Goal: Task Accomplishment & Management: Complete application form

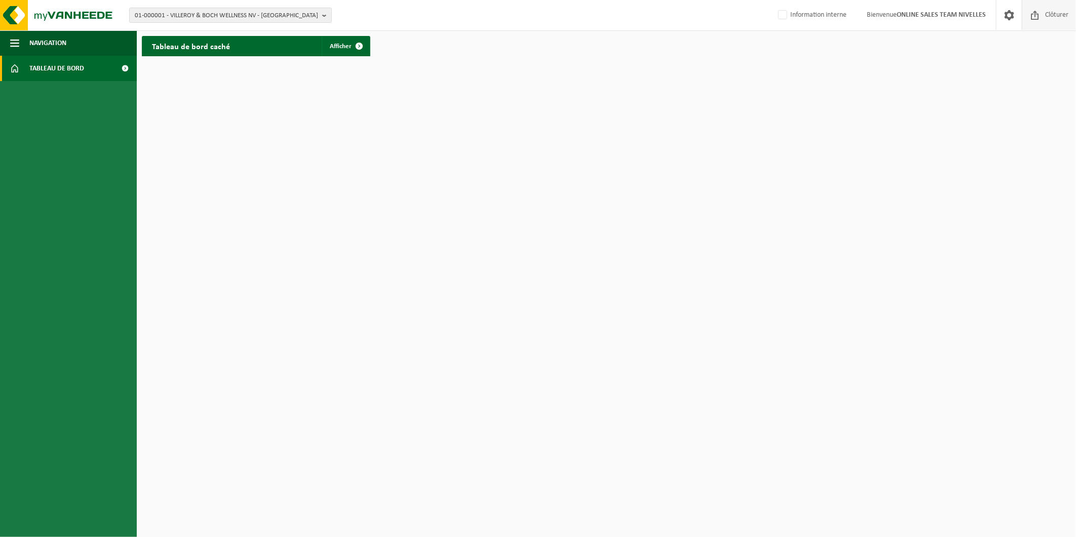
click at [1041, 19] on span at bounding box center [1034, 15] width 15 height 30
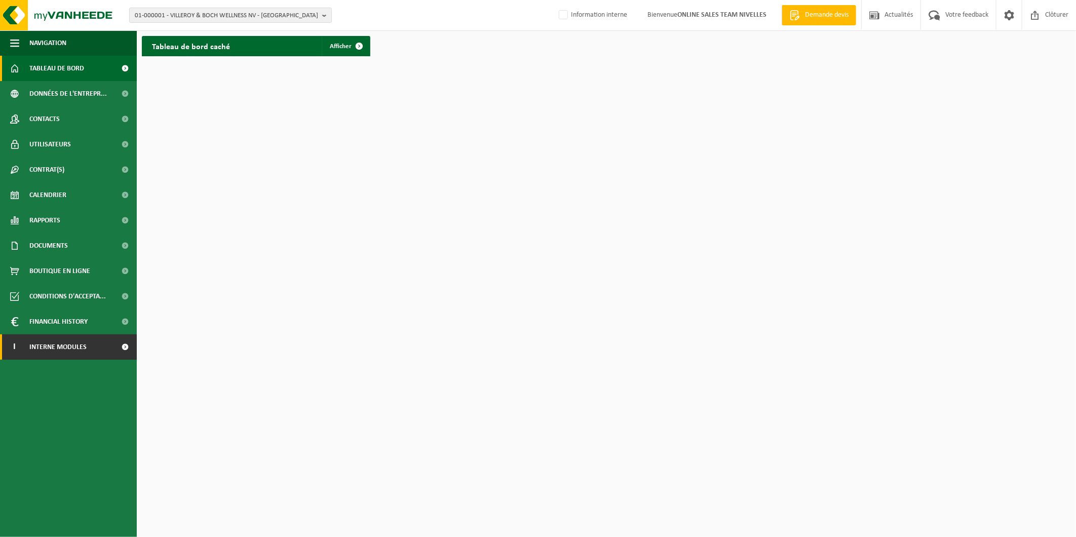
click at [97, 351] on link "I Interne modules" at bounding box center [68, 346] width 137 height 25
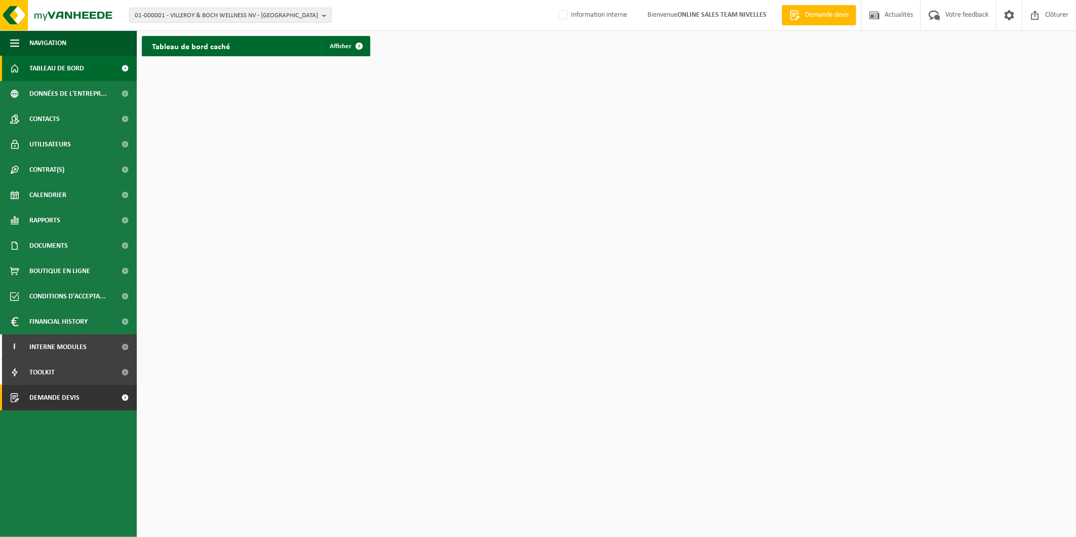
click at [99, 398] on link "Demande devis" at bounding box center [68, 397] width 137 height 25
click at [566, 13] on label "Information interne" at bounding box center [592, 15] width 70 height 15
click at [555, 0] on input "Information interne" at bounding box center [555, -1] width 1 height 1
checkbox input "true"
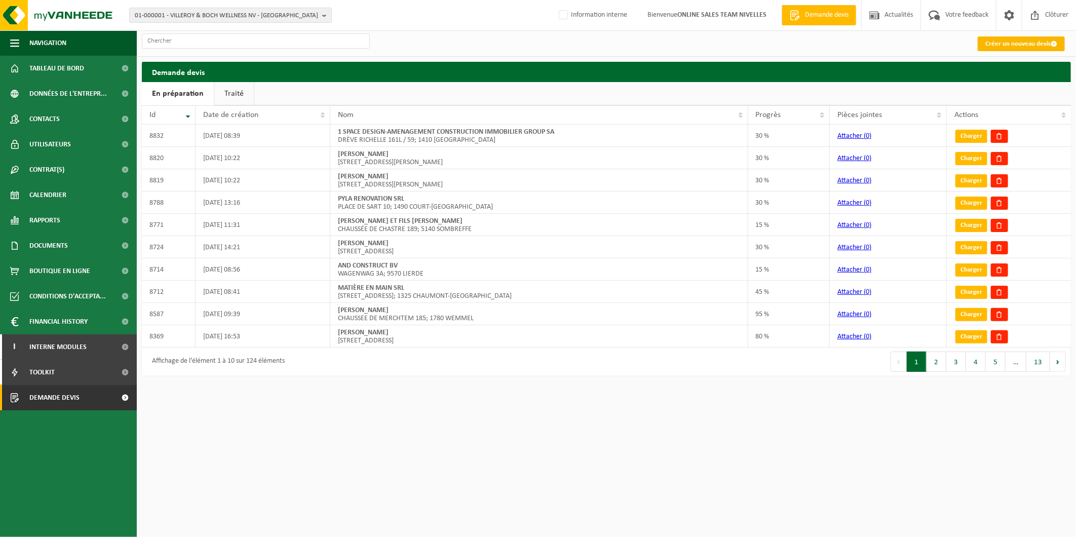
click at [1024, 44] on link "Créer un nouveau devis" at bounding box center [1020, 43] width 87 height 15
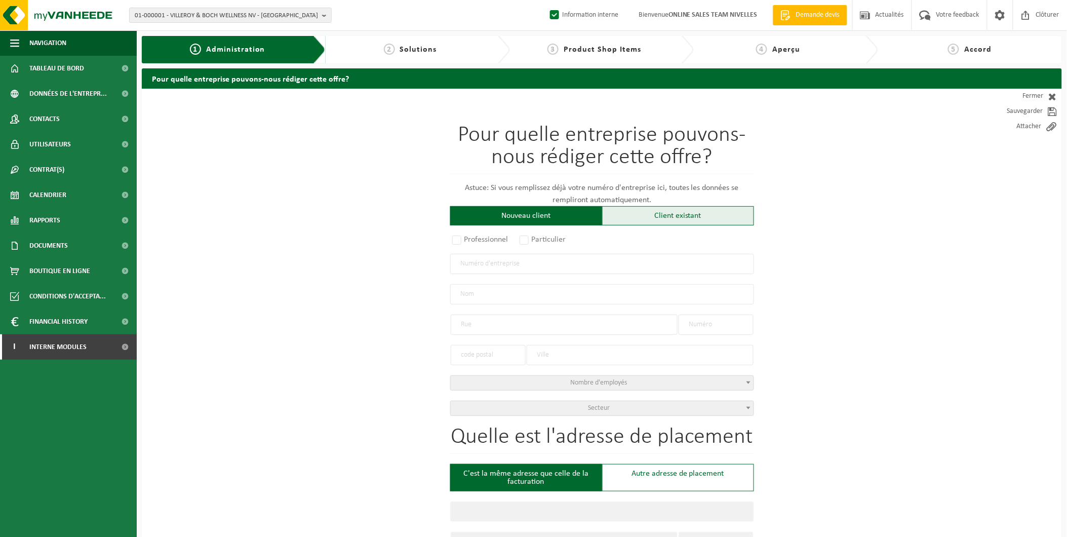
click at [642, 220] on div "Client existant" at bounding box center [678, 215] width 152 height 19
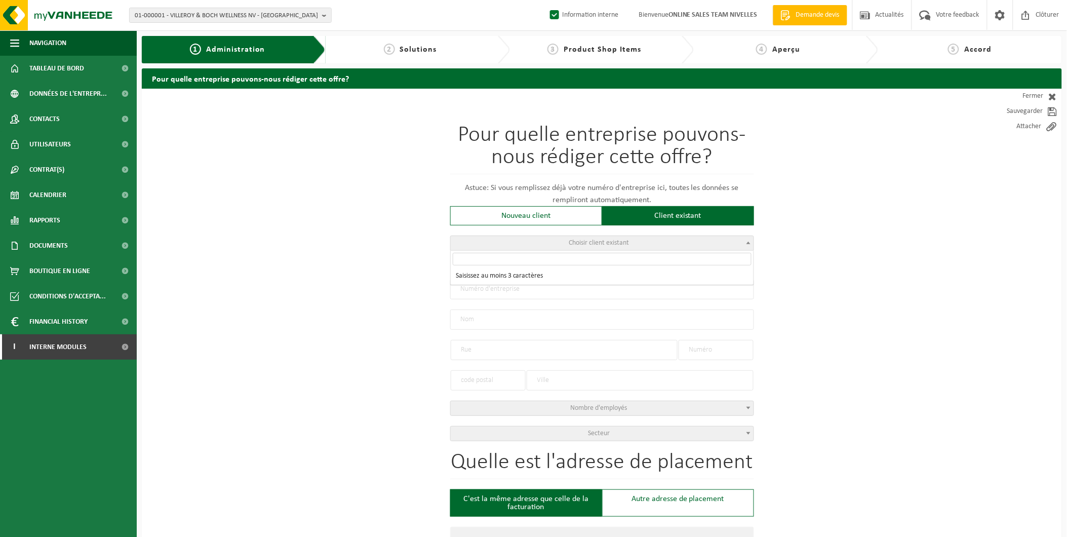
click at [542, 246] on span "Choisir client existant" at bounding box center [602, 243] width 303 height 14
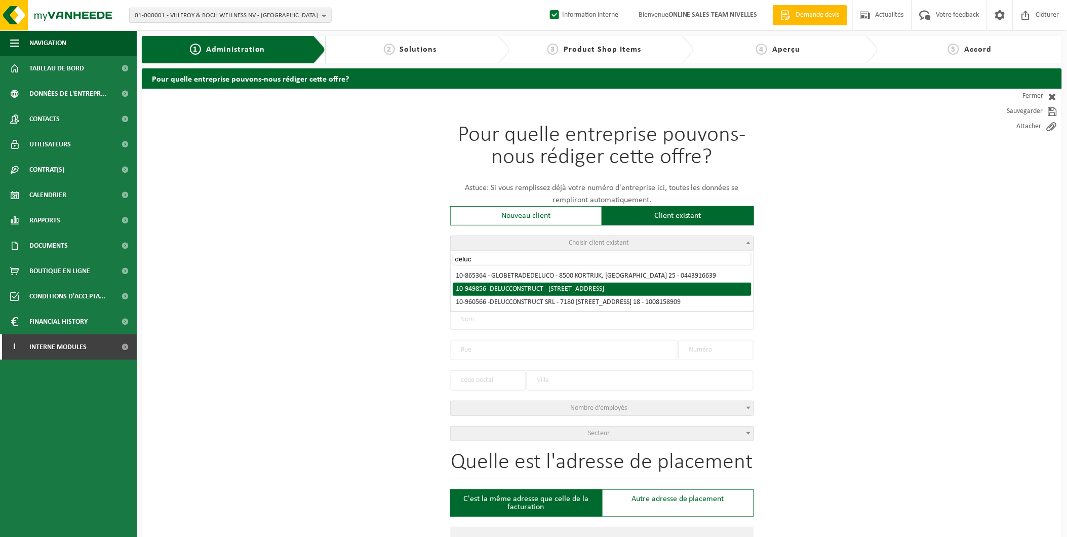
type input "deluc"
radio input "true"
type input "DELUC CONSTRUCT"
type input "AVENUE DE LA MOTTE BARAFFE"
type input "18"
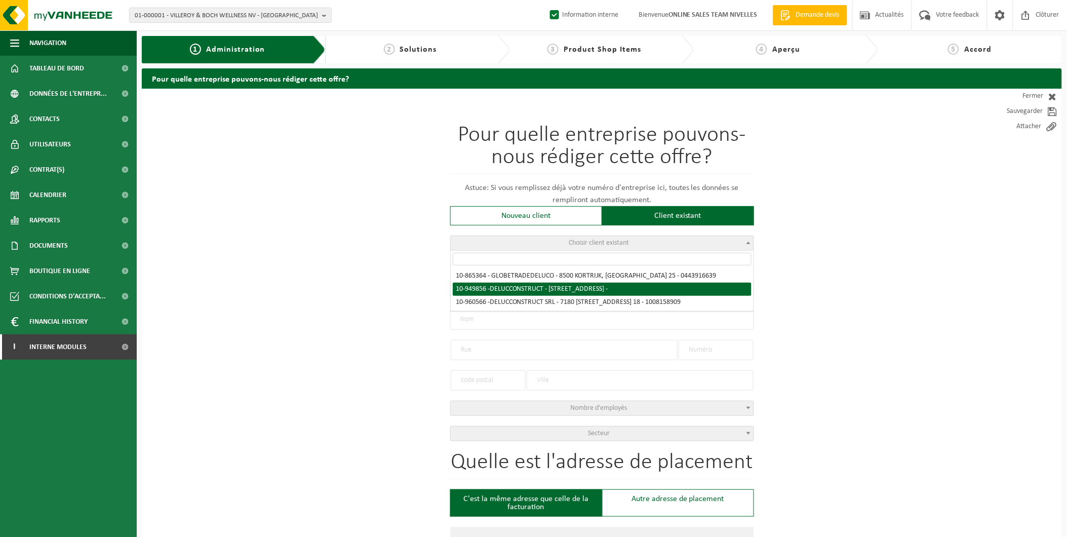
type input "7180"
type input "SENEFFE"
select select "11"
type input "DELUC CONSTRUCT"
type input "[GEOGRAPHIC_DATA]"
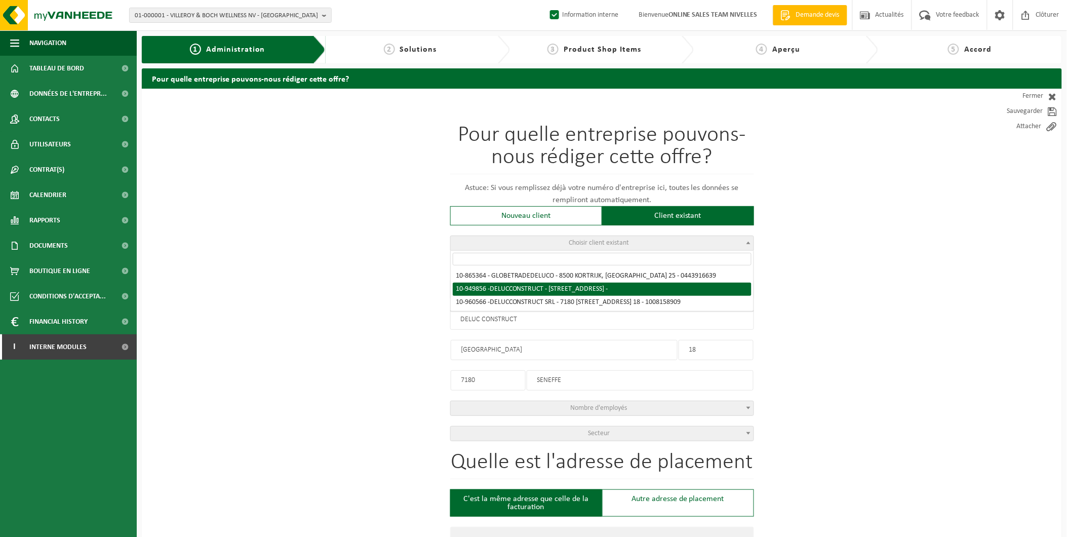
type input "18"
type input "7180"
type input "SENEFFE"
select select "168443"
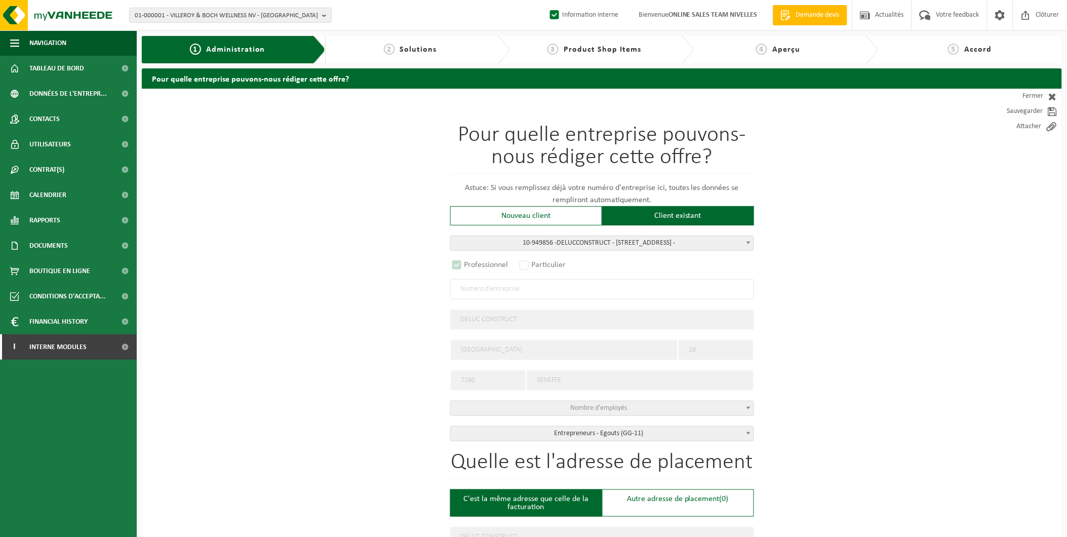
select select "D"
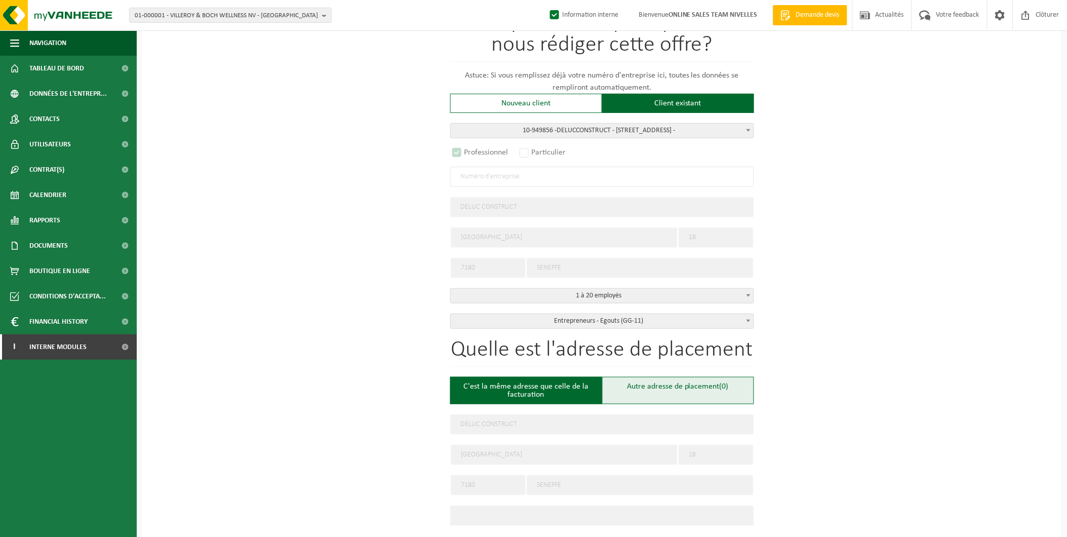
click at [685, 382] on div "Autre adresse de placement (0)" at bounding box center [678, 390] width 152 height 27
type input "Chantier -"
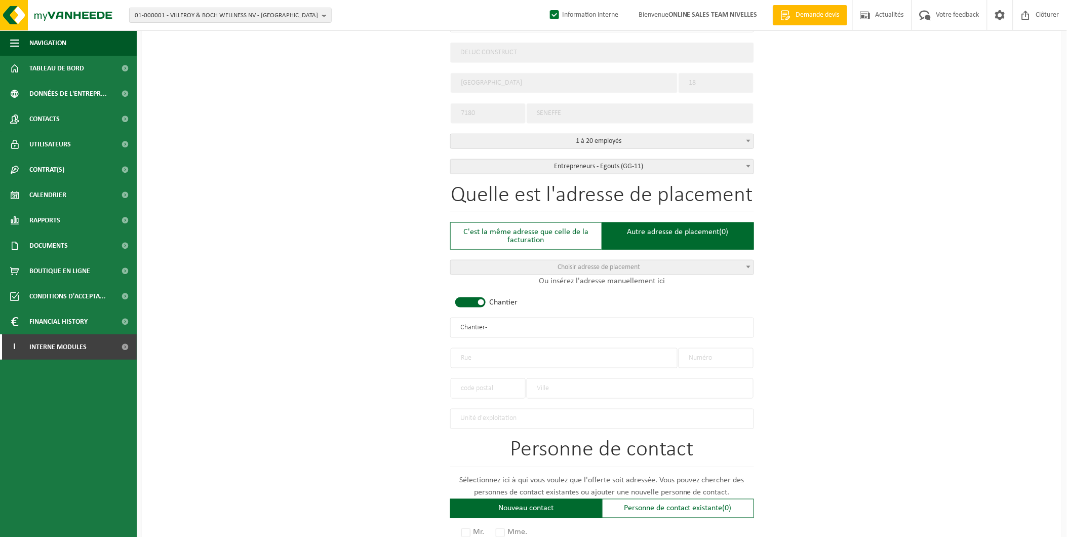
scroll to position [281, 0]
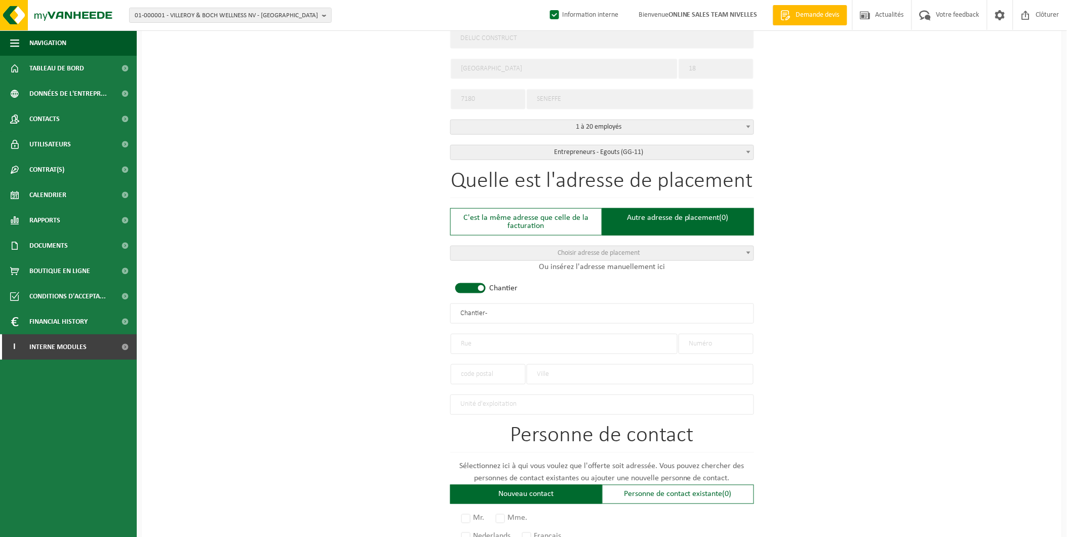
click at [472, 339] on input "text" at bounding box center [564, 344] width 227 height 20
type input "Rue Arthur Ardy"
click at [694, 338] on input "text" at bounding box center [716, 344] width 75 height 20
type input "39"
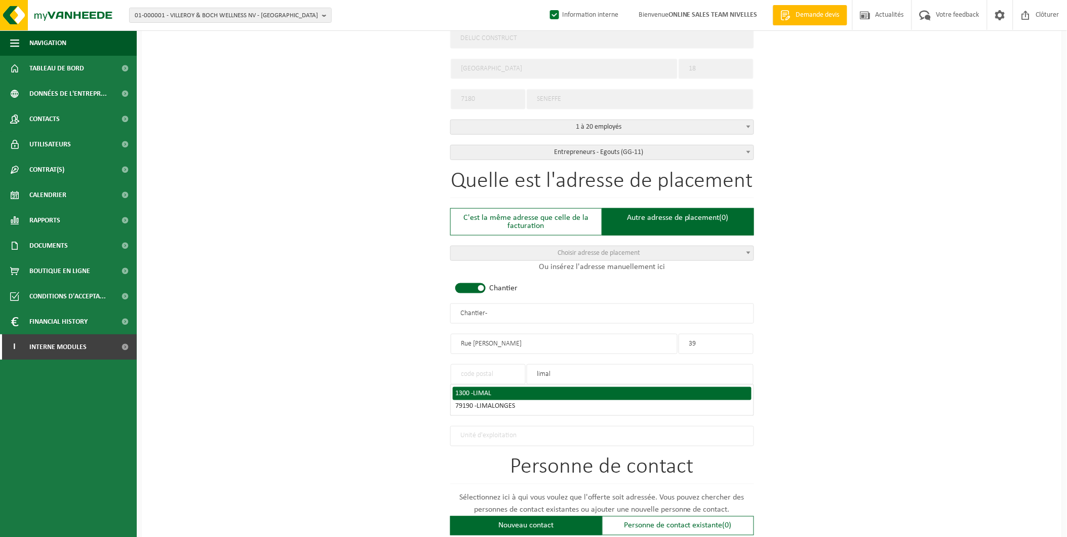
type input "limal"
click at [663, 390] on div "1300 - LIMAL" at bounding box center [602, 393] width 293 height 7
type input "1300"
type input "LIMAL"
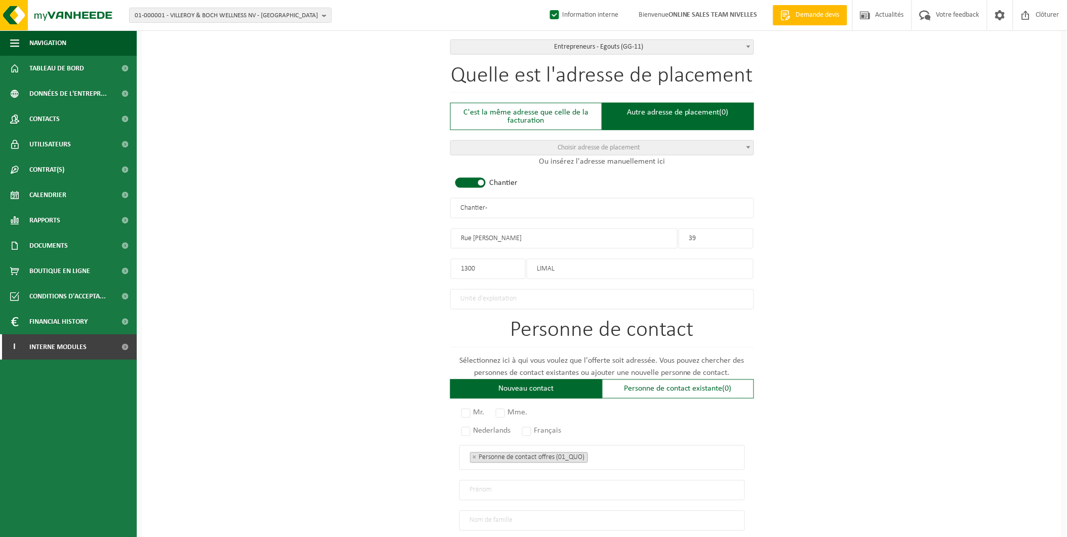
scroll to position [450, 0]
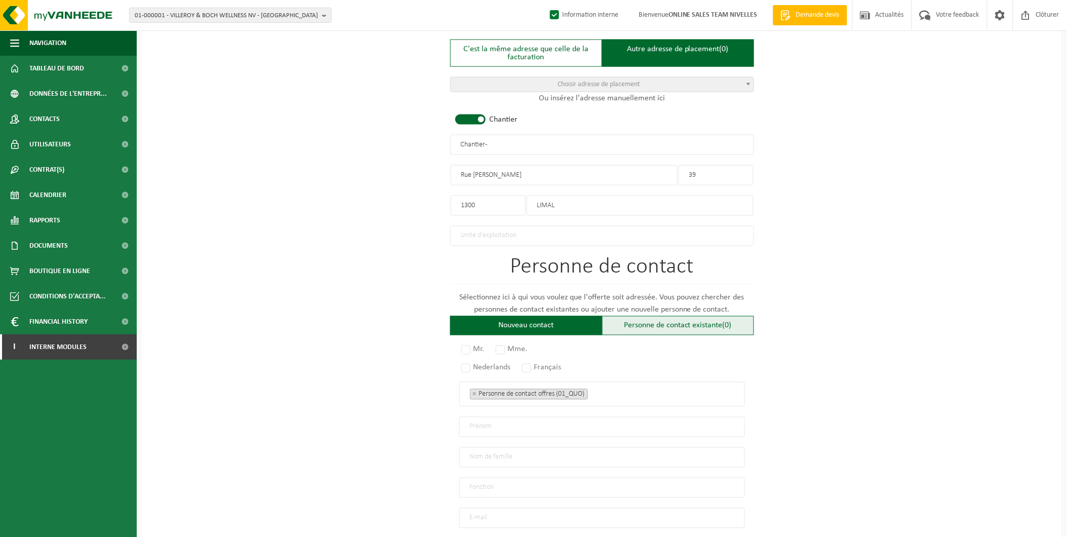
click at [707, 316] on div "Personne de contact existante (0)" at bounding box center [678, 325] width 152 height 19
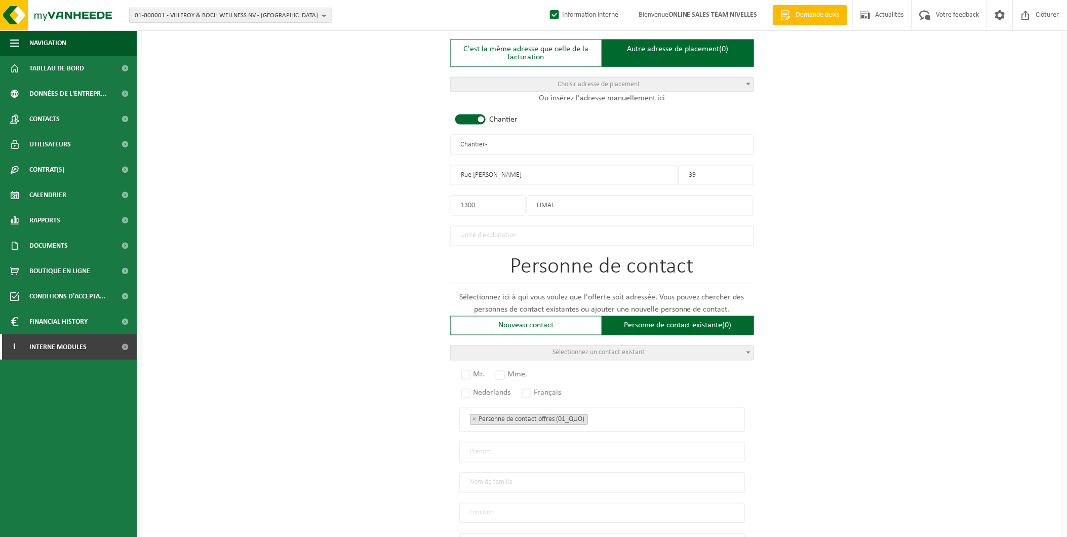
click at [651, 351] on span "Sélectionnez un contact existant" at bounding box center [602, 353] width 303 height 14
click at [795, 279] on div "Pour quelle entreprise pouvons-nous rédiger cette offre? Astuce: Si vous rempli…" at bounding box center [602, 156] width 920 height 1034
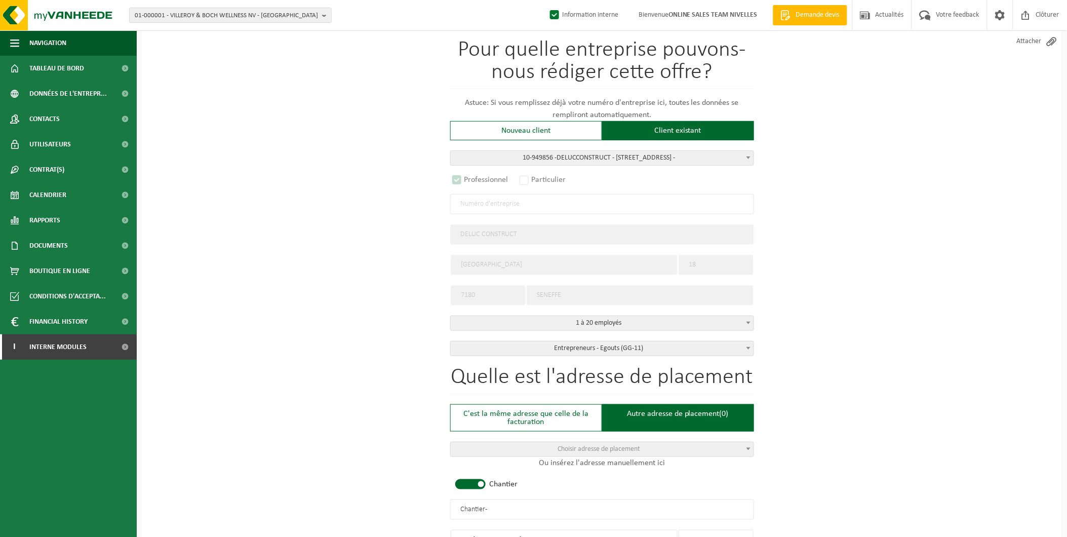
scroll to position [0, 0]
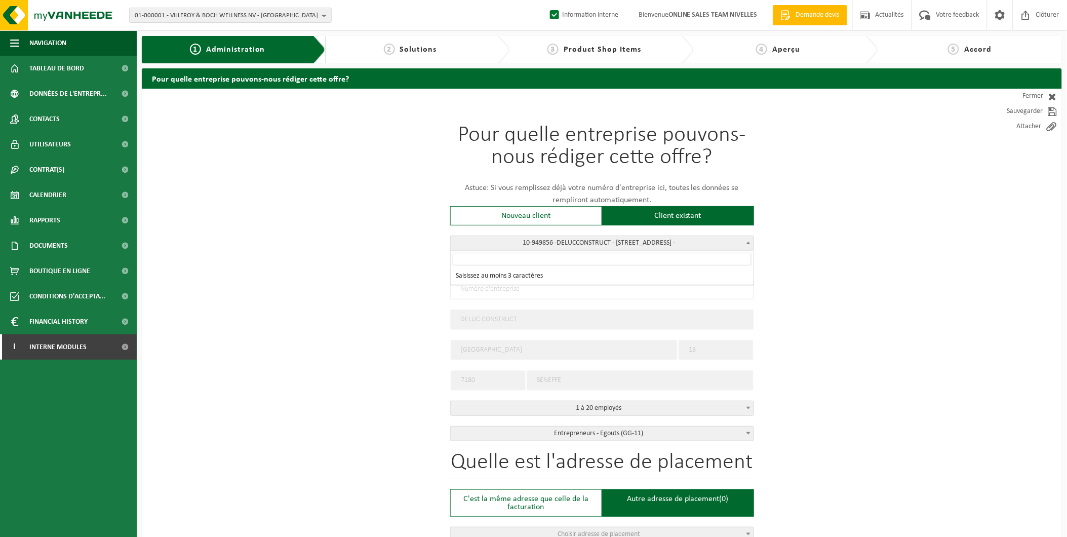
click at [608, 242] on span "10-949856 - DE LUC CONSTRUCT - 7180 SENEFFE, AVENUE DE LA MOTTE BARAFFE 18 -" at bounding box center [602, 243] width 303 height 14
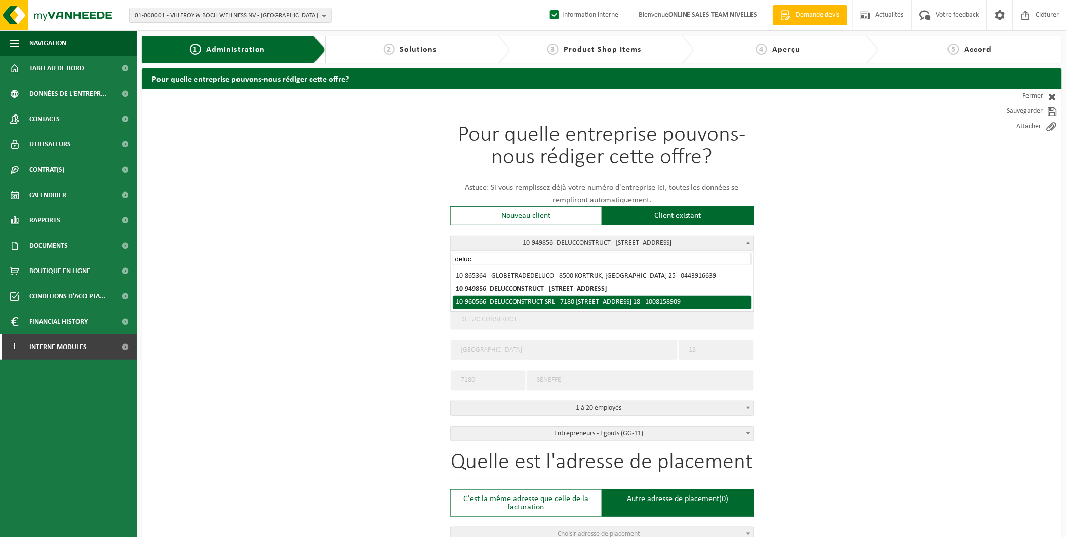
type input "deluc"
radio input "false"
select select
select select "149507"
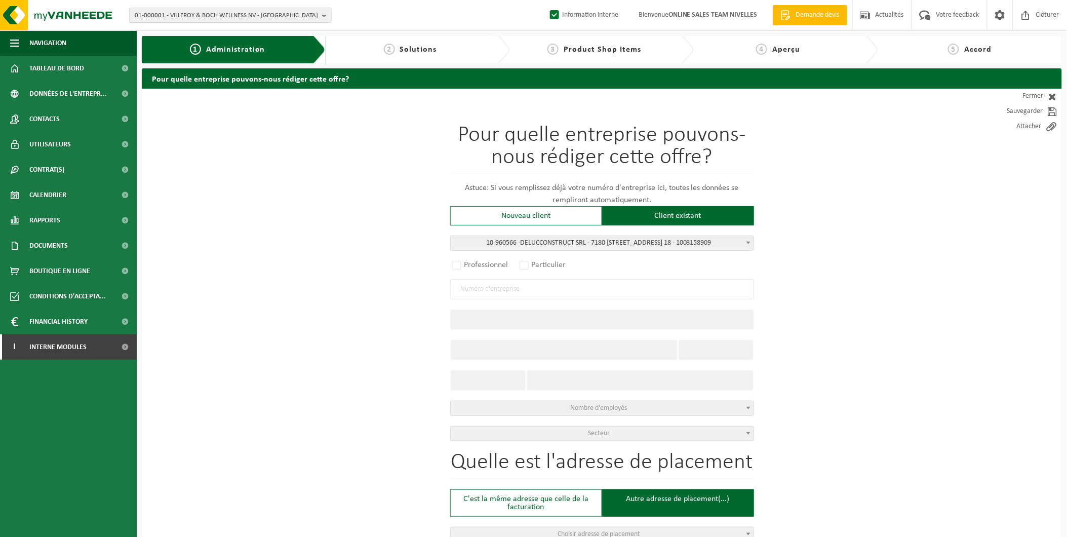
type input "1008.158.909"
type input "DELUC CONSTRUCT SRL"
type input "AVENUE DE LA MOTTE BARAFFE"
type input "18"
type input "7180"
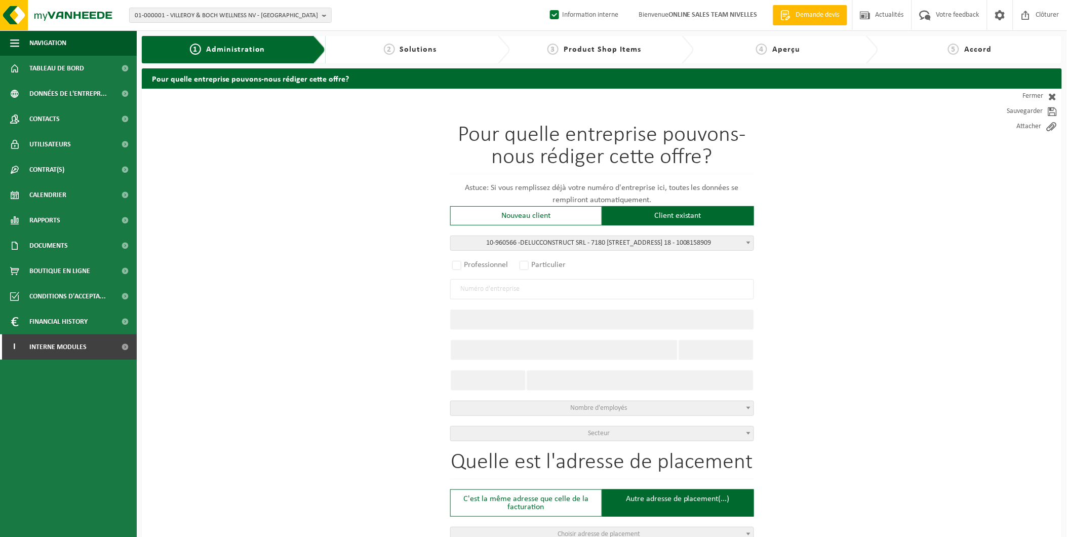
type input "SENEFFE"
select select
select select "D"
select select
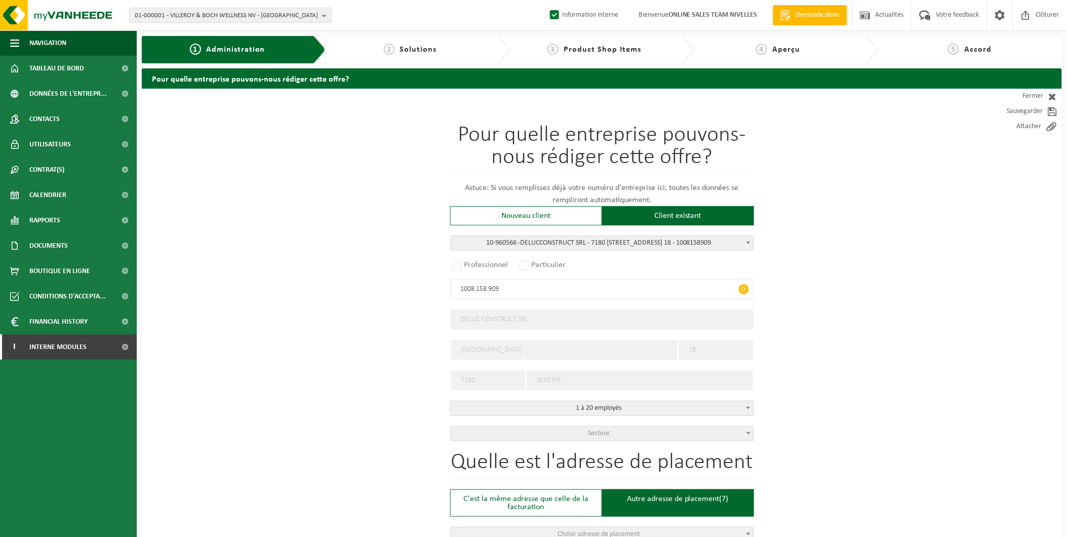
select select
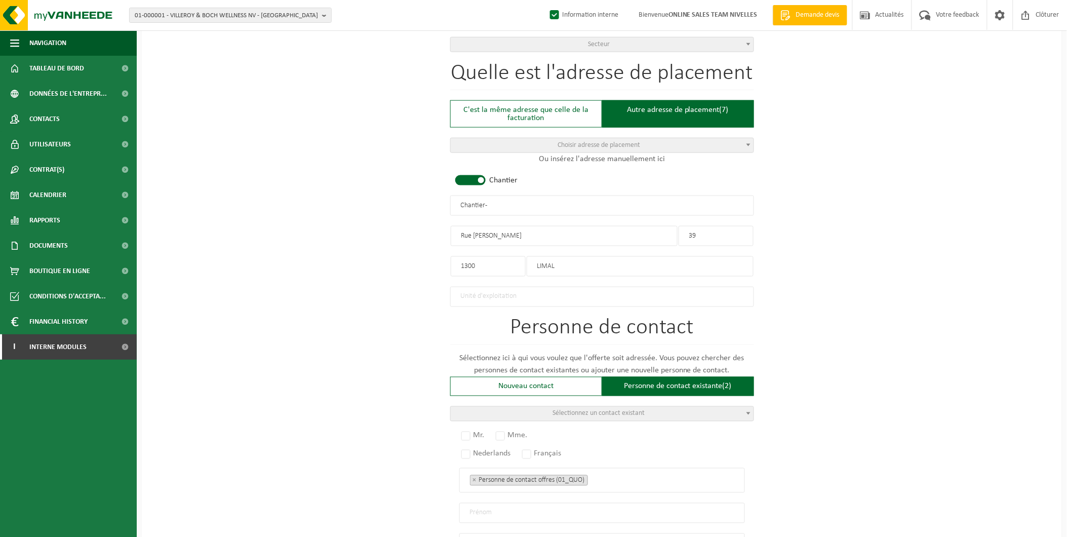
scroll to position [394, 0]
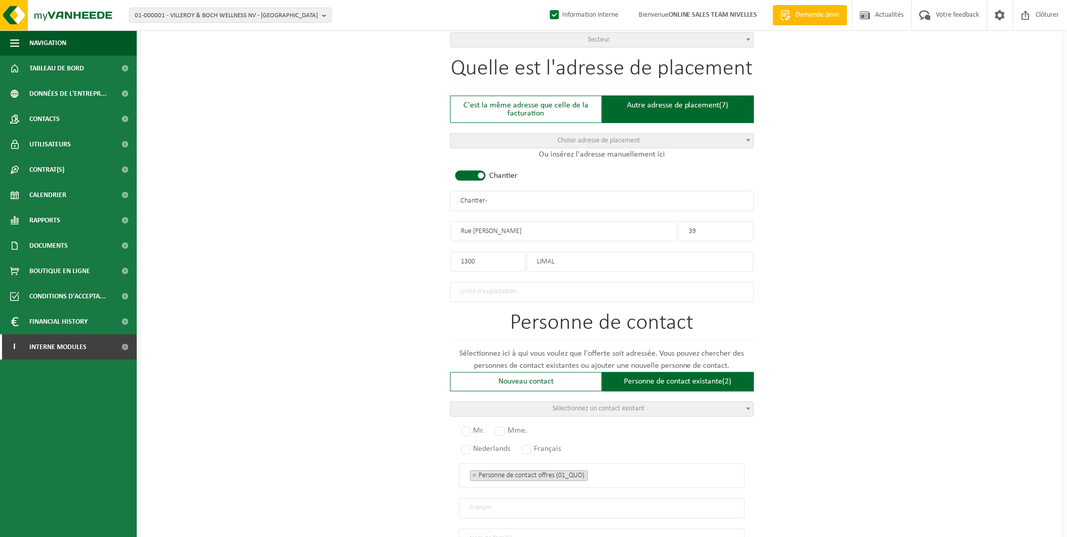
click at [688, 402] on span "Sélectionnez un contact existant" at bounding box center [602, 409] width 303 height 14
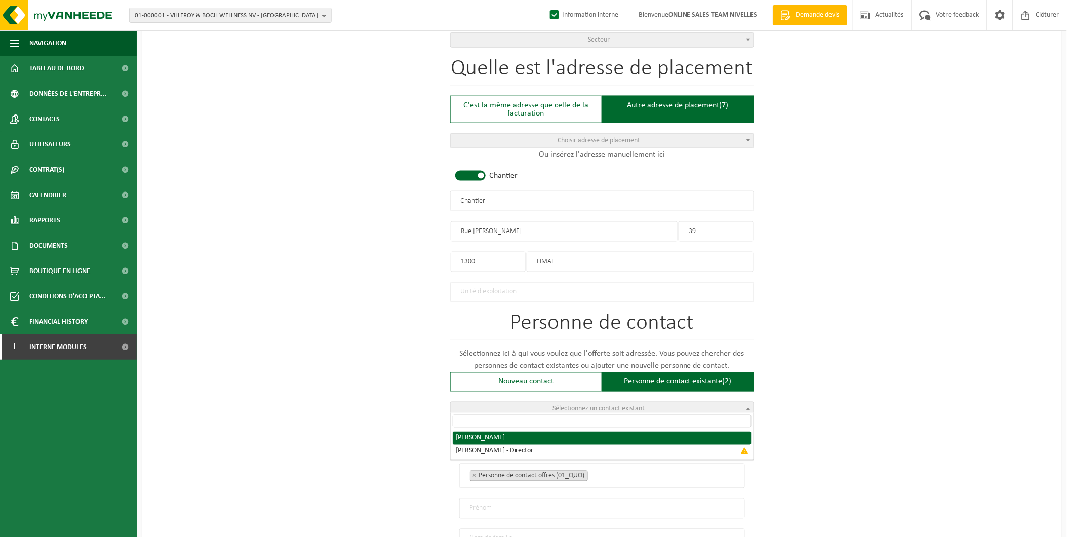
radio input "true"
select select "{"code":"10-960567","firstname":"LUCIAN","surname":"BEUCA","gender":"Unknown","…"
type input "LUCIAN"
type input "BEUCA"
type input "beuca.lucian@gmail.com"
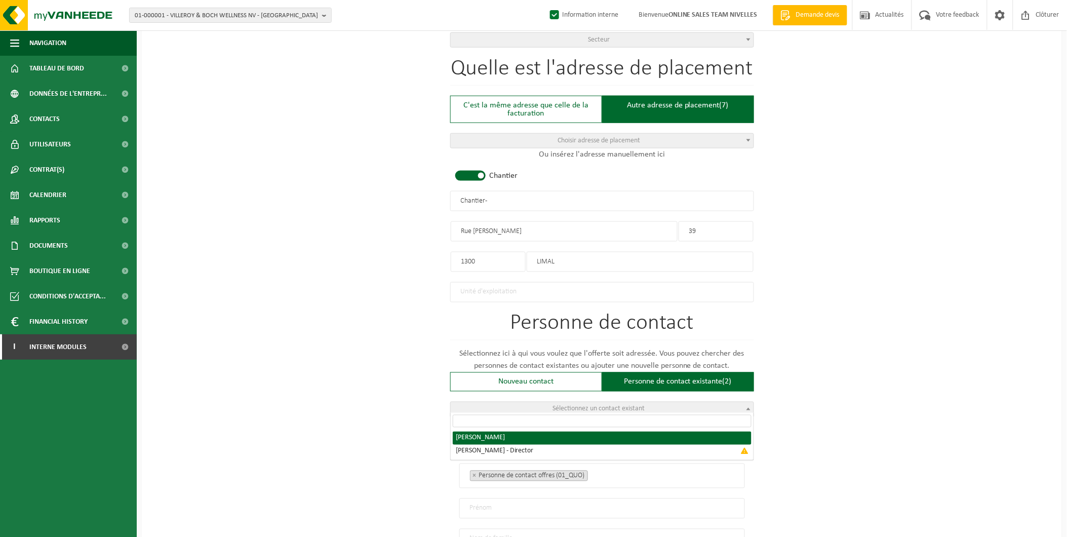
type input "+32 494105766"
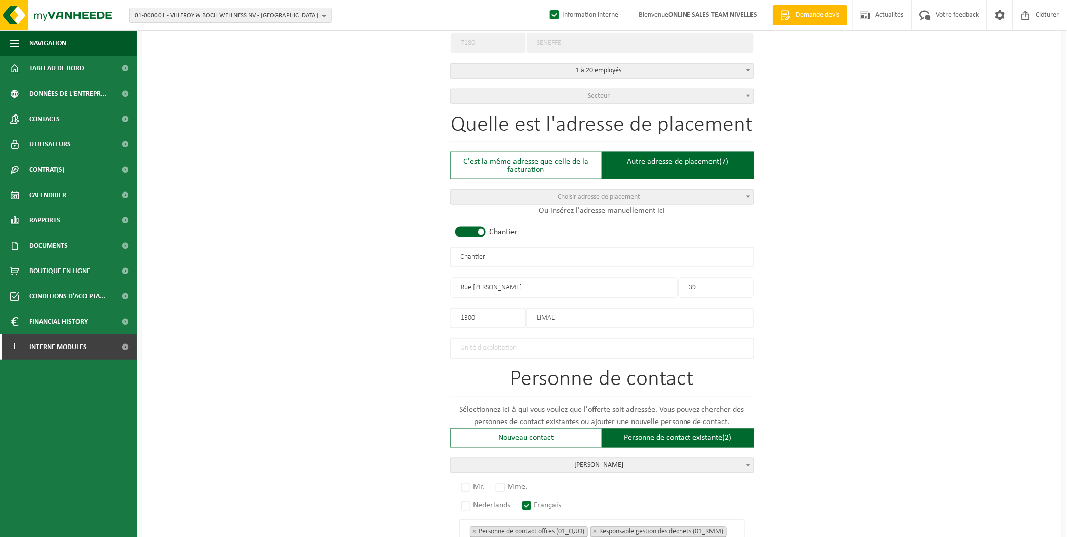
scroll to position [450, 0]
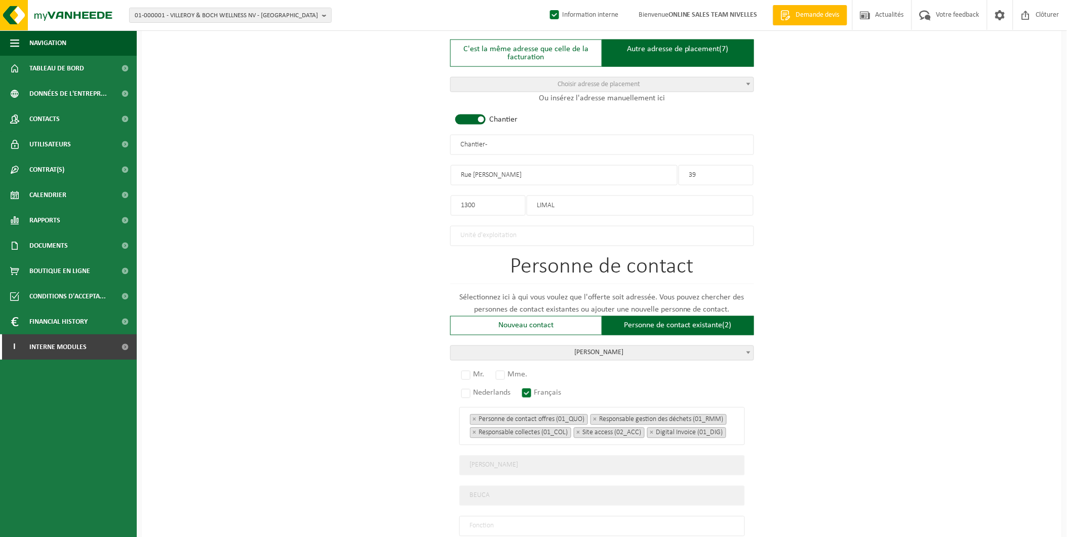
drag, startPoint x: 504, startPoint y: 143, endPoint x: 393, endPoint y: 143, distance: 111.4
click at [393, 143] on div "Pour quelle entreprise pouvons-nous rédiger cette offre? Astuce: Si vous rempli…" at bounding box center [602, 162] width 920 height 1047
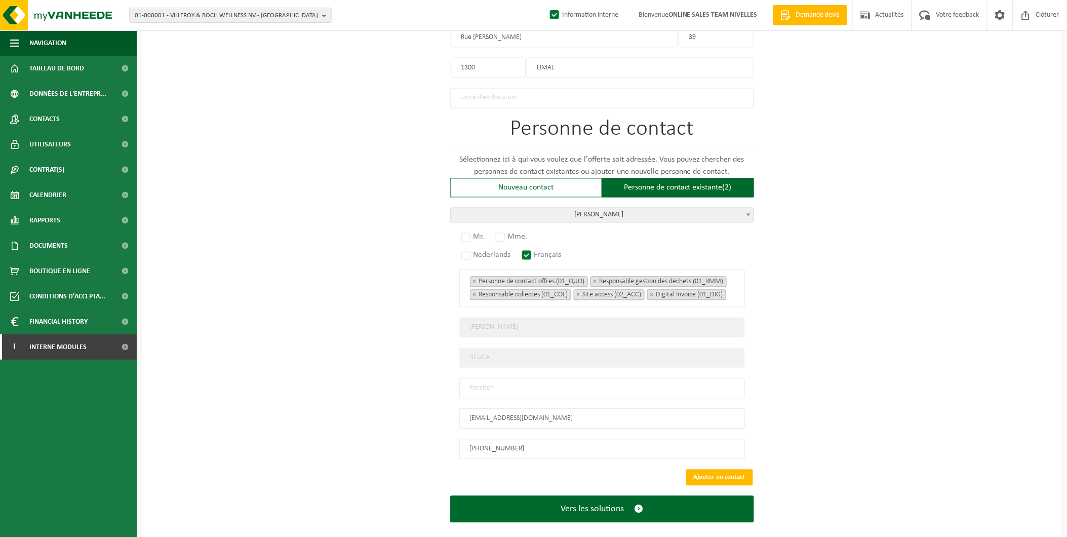
scroll to position [605, 0]
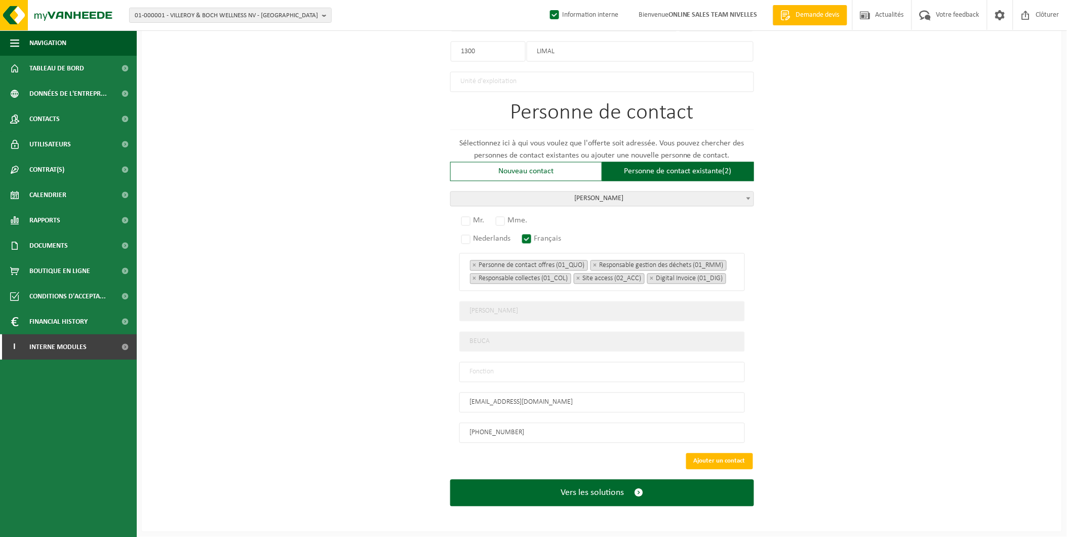
type input "DELUX CONSTRUCT - LIMAL"
click at [494, 382] on input "text" at bounding box center [602, 372] width 286 height 20
type input "Manager"
click at [474, 214] on label "Mr." at bounding box center [473, 221] width 28 height 14
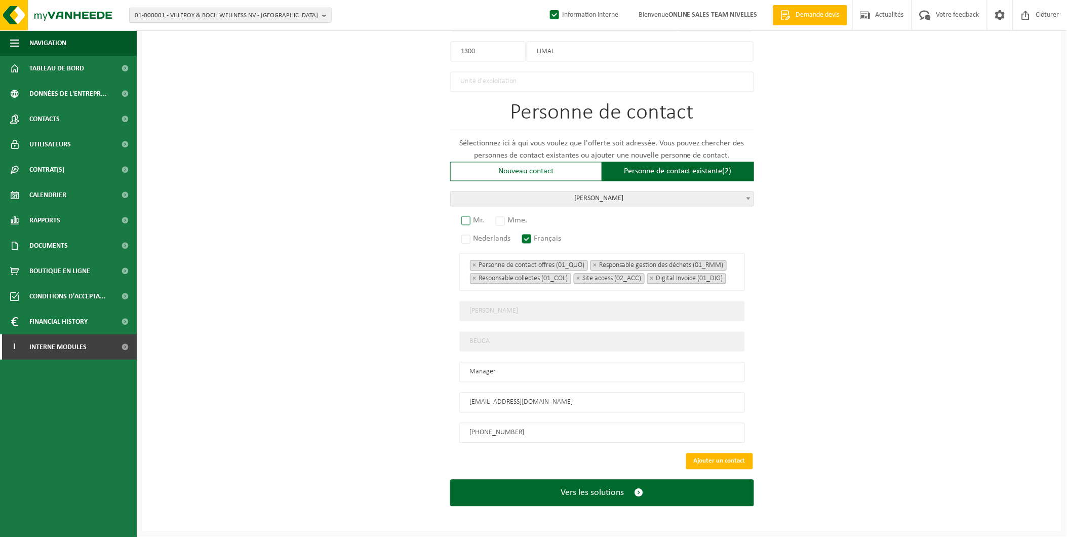
radio input "true"
click at [703, 466] on button "Ajouter un contact" at bounding box center [719, 461] width 67 height 16
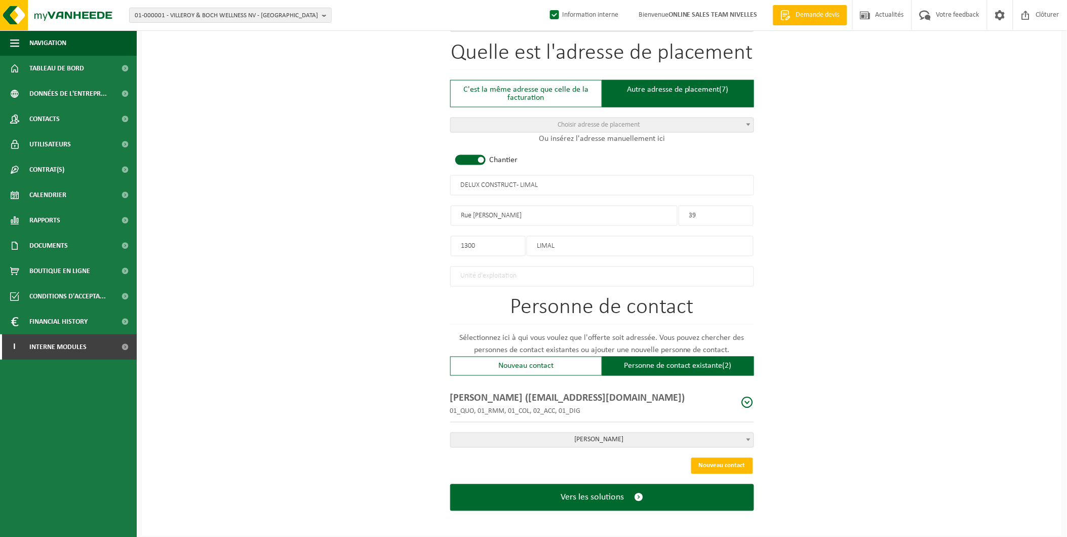
click at [662, 477] on form "Pour quelle entreprise pouvons-nous rédiger cette offre? Astuce: Si vous rempli…" at bounding box center [602, 107] width 304 height 857
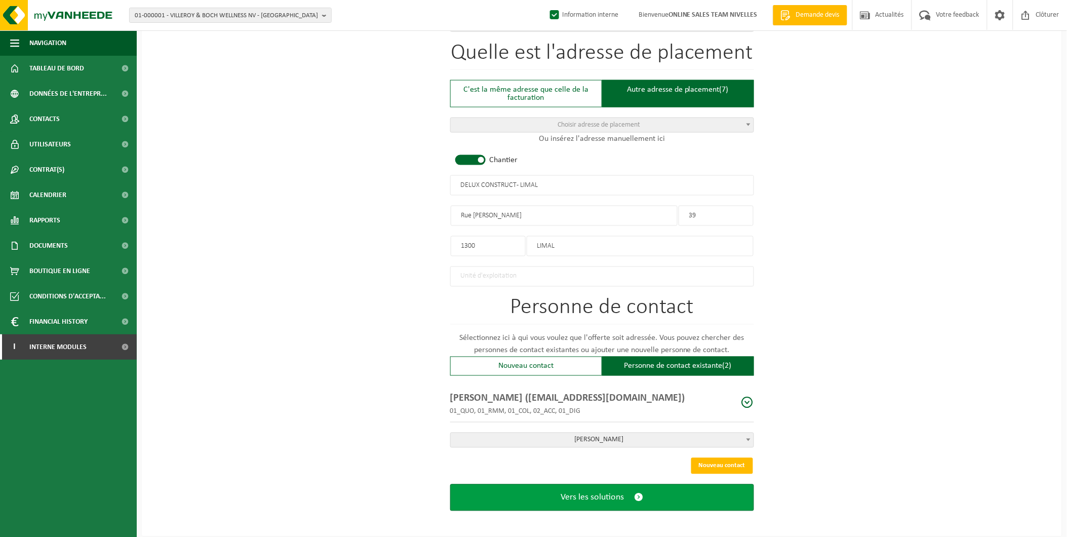
click at [659, 485] on button "Vers les solutions" at bounding box center [602, 497] width 304 height 27
click at [654, 489] on button "Vers les solutions" at bounding box center [602, 497] width 304 height 27
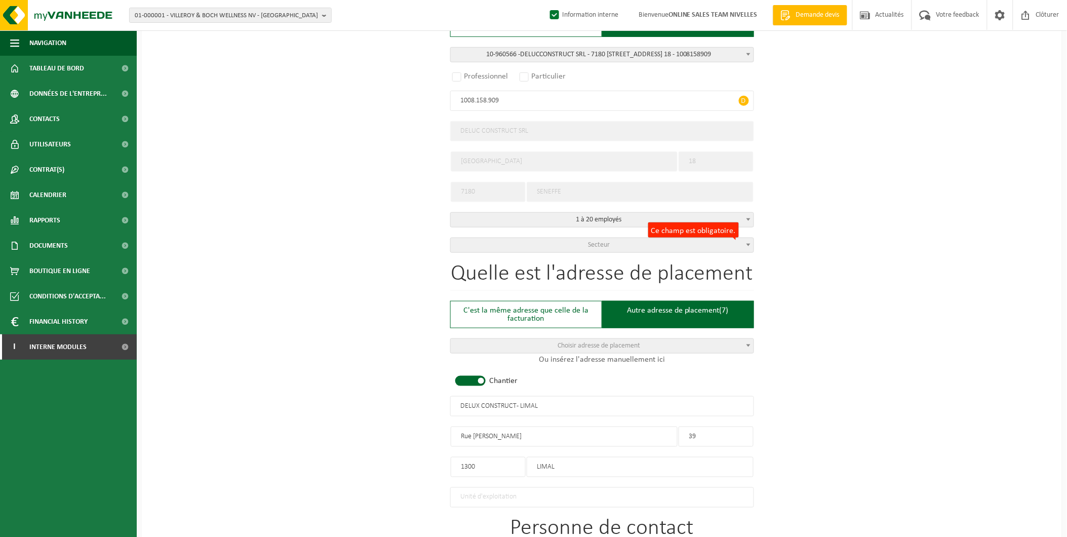
scroll to position [184, 0]
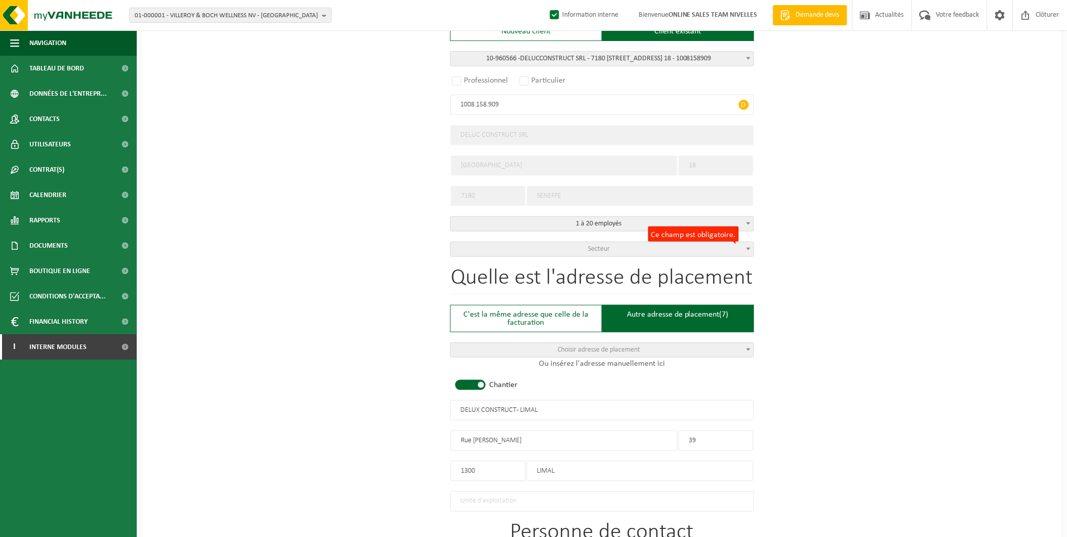
click at [581, 246] on span "Secteur" at bounding box center [602, 249] width 303 height 14
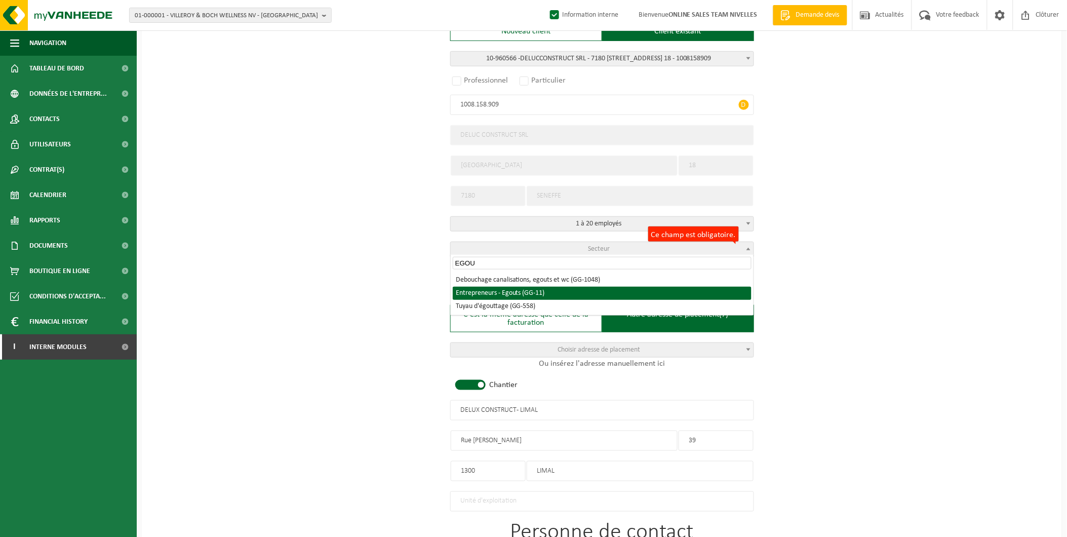
type input "EGOU"
select select "11"
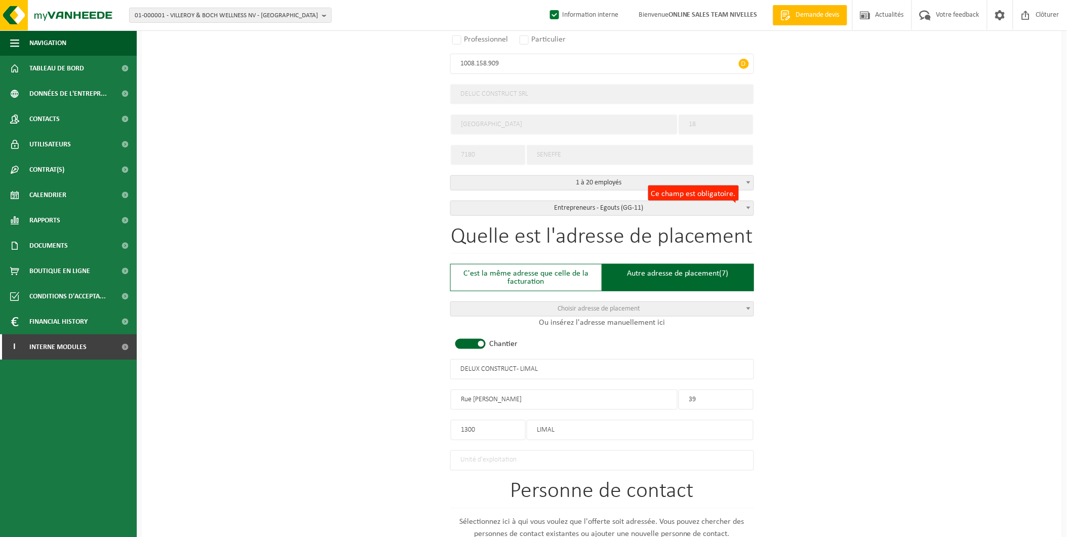
scroll to position [409, 0]
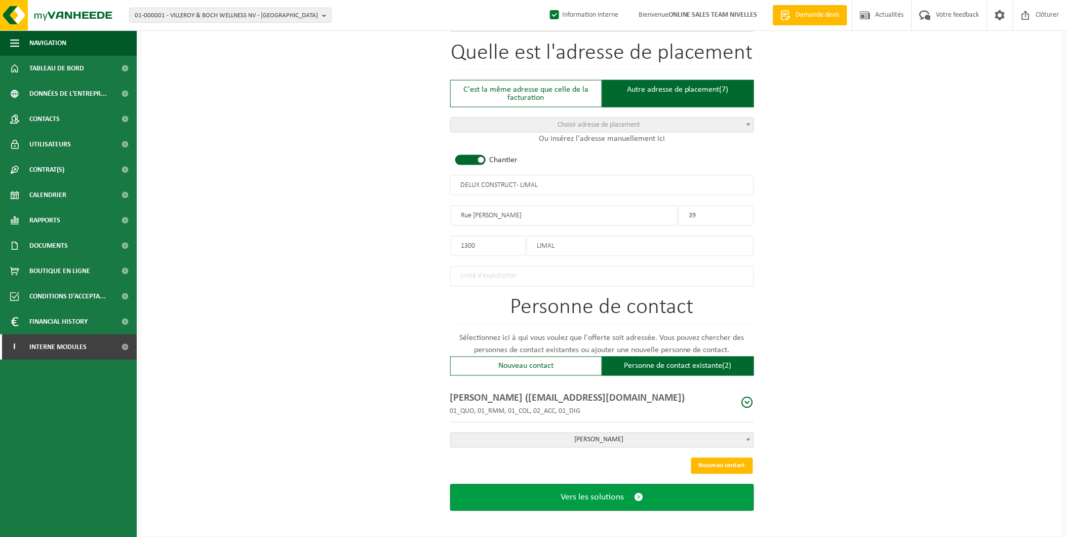
click at [581, 495] on span "Vers les solutions" at bounding box center [592, 497] width 63 height 11
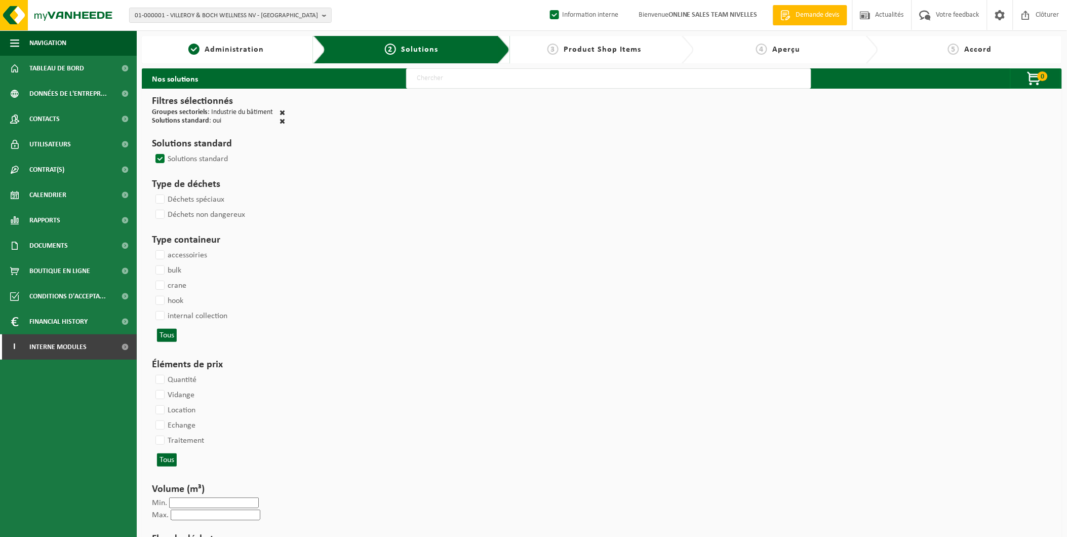
click at [450, 83] on input "text" at bounding box center [608, 78] width 405 height 20
type input "000291"
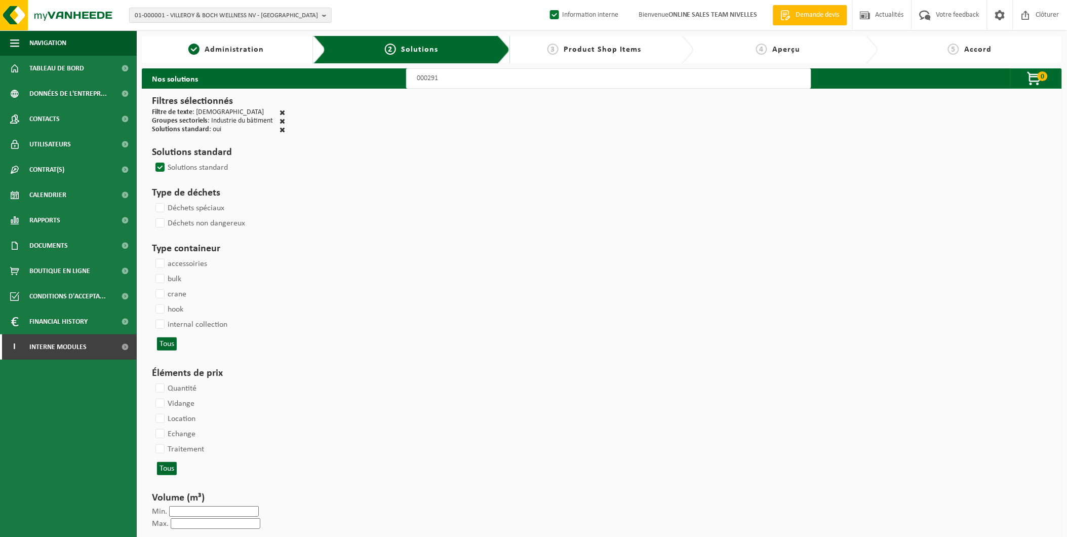
select select
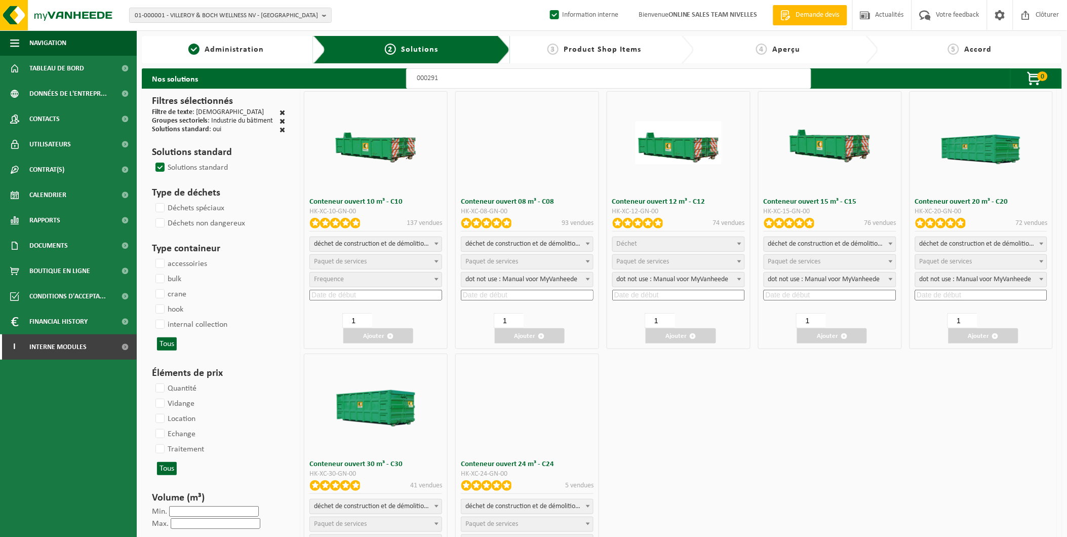
select select
select select "197"
select select
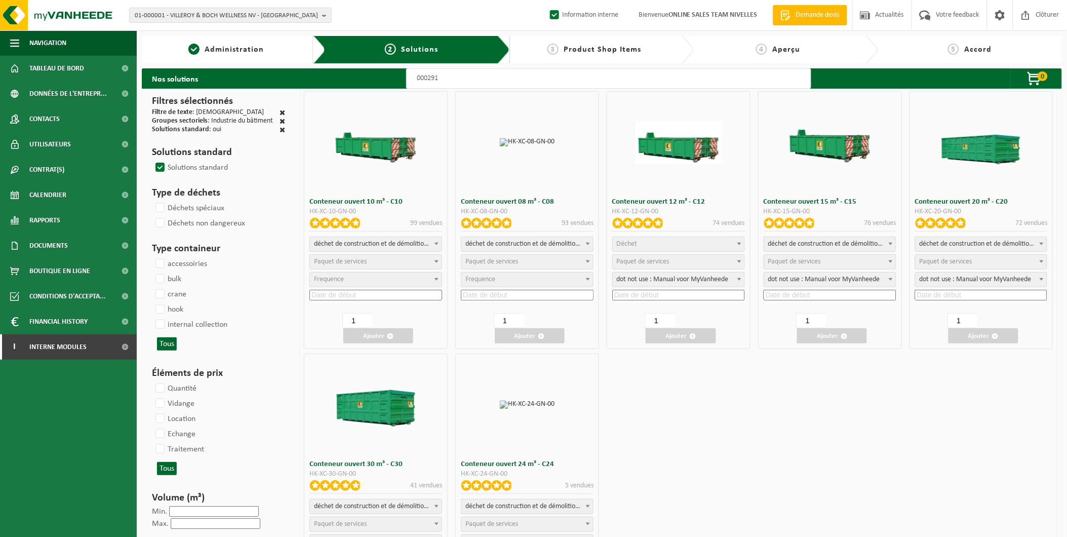
select select
select select "197"
select select
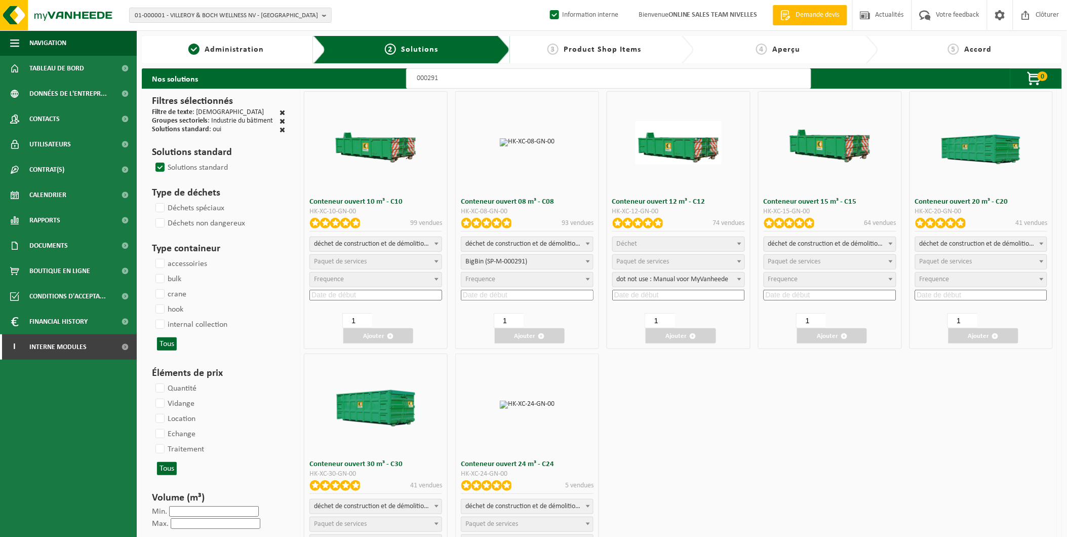
select select "197"
select select
select select "25"
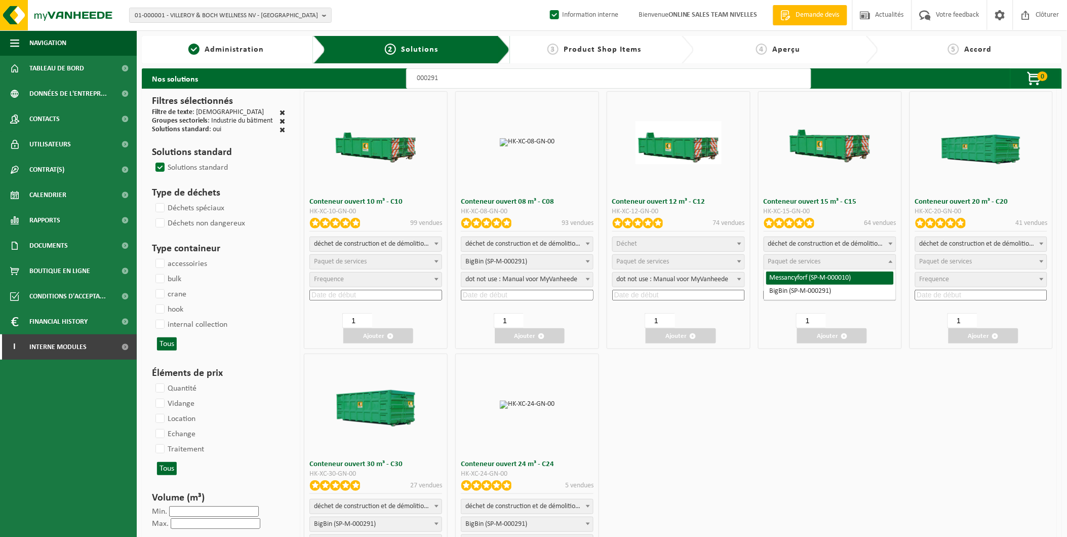
click at [806, 259] on span "Paquet de services" at bounding box center [794, 262] width 53 height 8
select select "197"
select select "25"
click at [801, 294] on input at bounding box center [830, 295] width 133 height 11
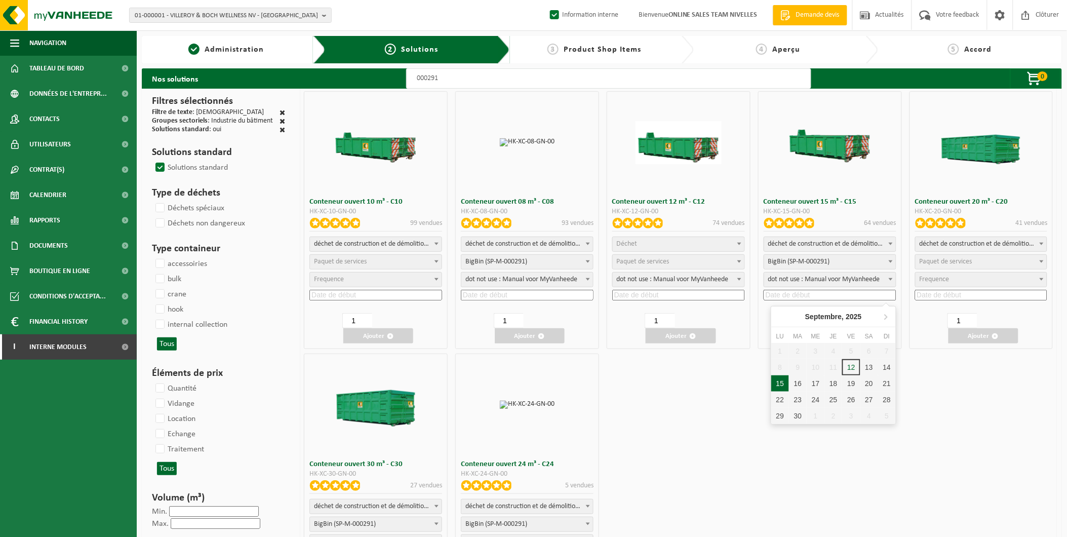
click at [786, 385] on div "15" at bounding box center [780, 383] width 18 height 16
type input "2025-09-15"
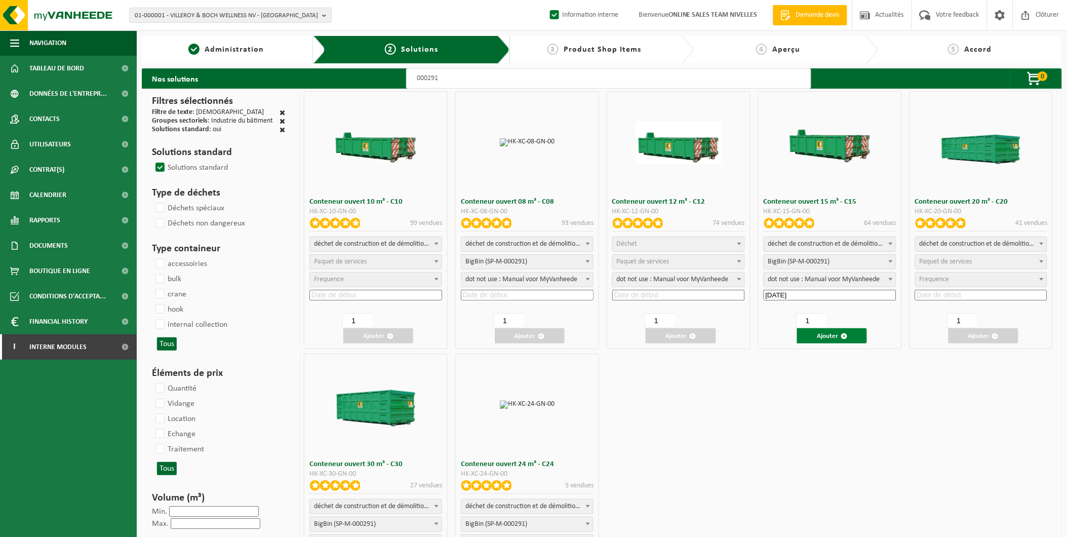
click at [842, 338] on span "button" at bounding box center [844, 336] width 7 height 7
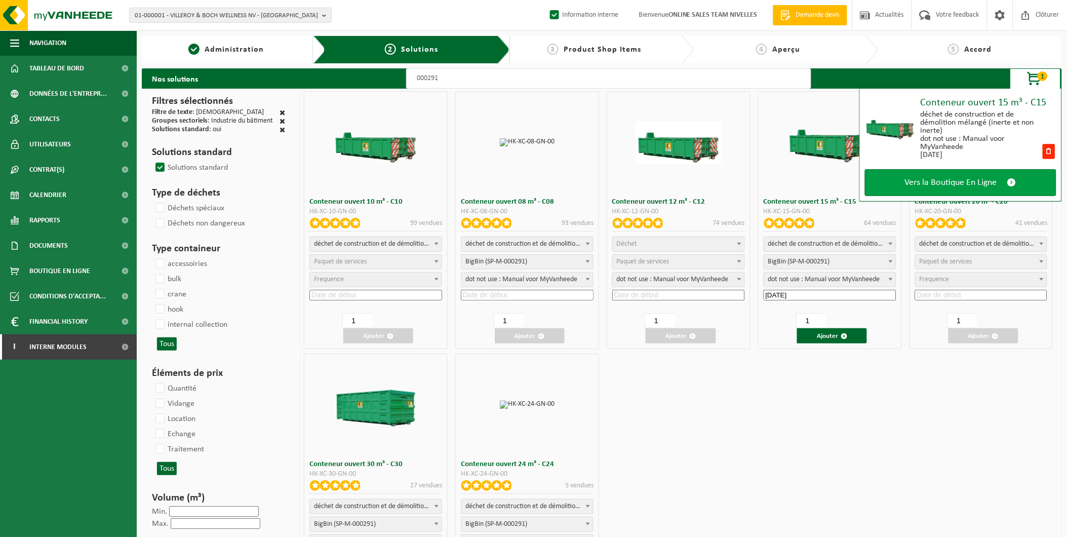
click at [946, 178] on span "Vers la Boutique En Ligne" at bounding box center [951, 182] width 92 height 11
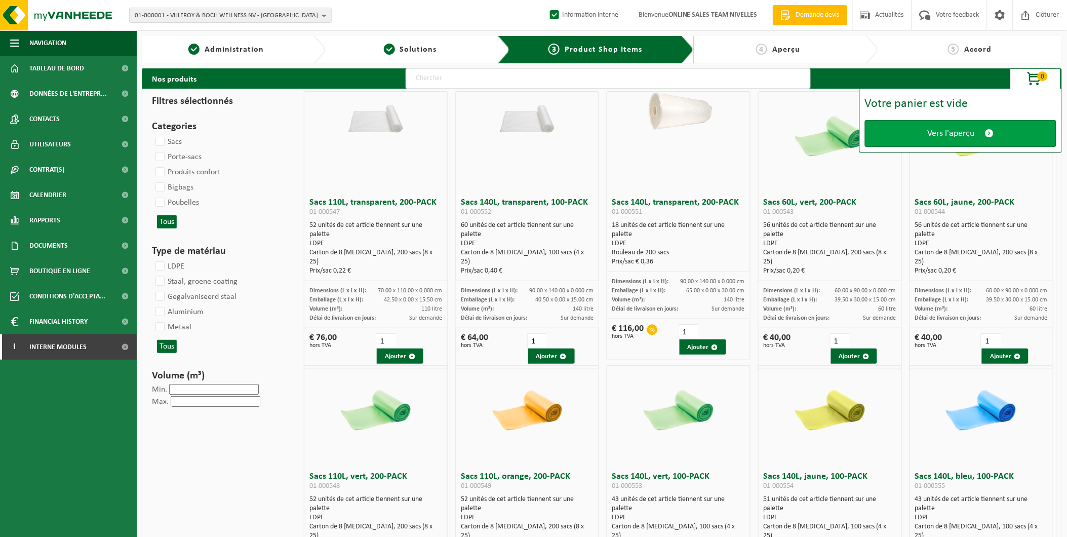
click at [945, 134] on span "Vers l'aperçu" at bounding box center [951, 133] width 47 height 11
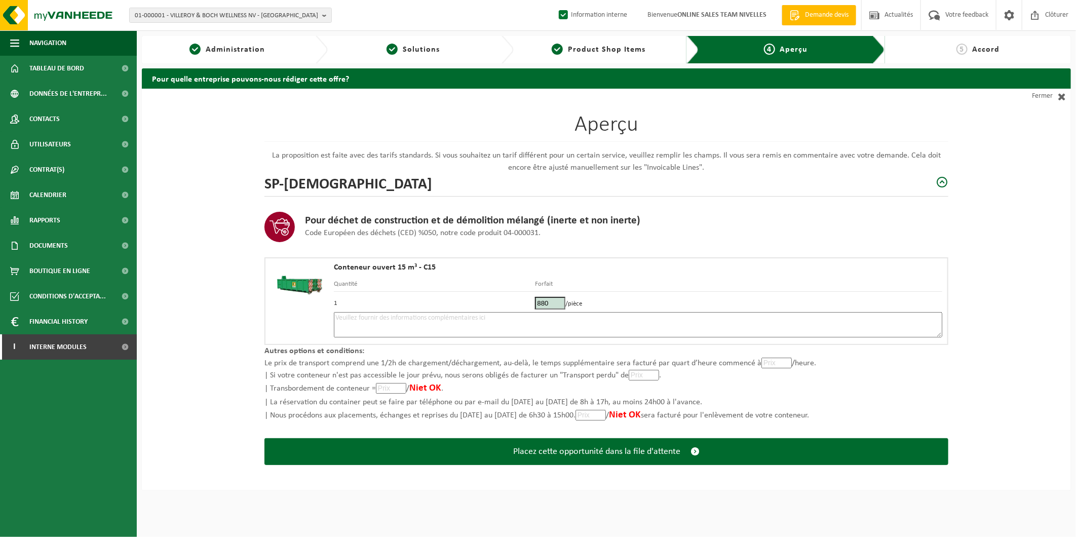
click at [422, 315] on textarea at bounding box center [638, 324] width 608 height 25
click at [337, 317] on textarea "pLACEMENT 15/09 -" at bounding box center [638, 324] width 608 height 25
click at [408, 317] on textarea "PLACEMENT 15/09 -" at bounding box center [638, 324] width 608 height 25
paste textarea "[PHONE_NUMBER]"
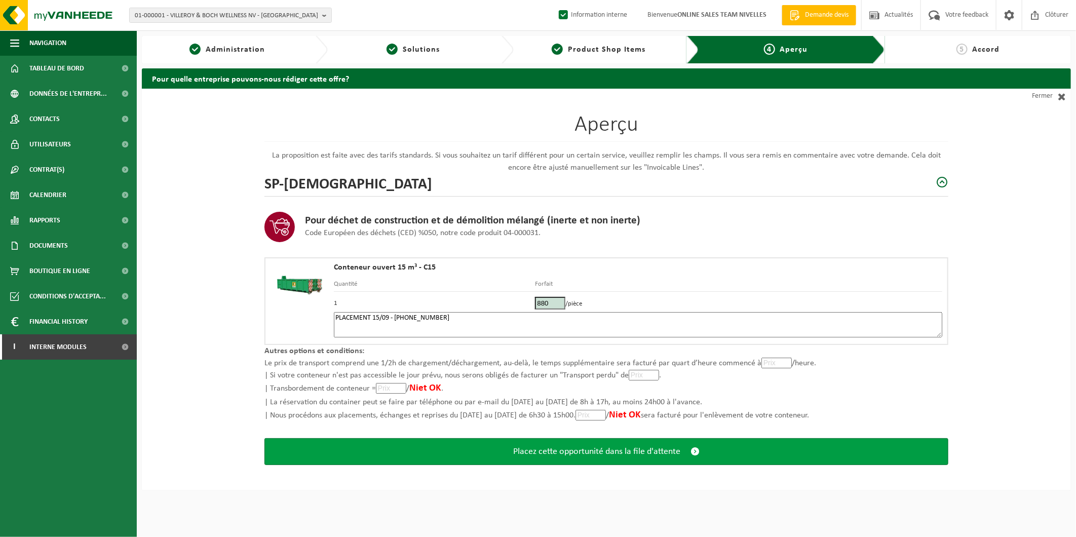
type textarea "PLACEMENT 15/09 - [PHONE_NUMBER]"
click at [469, 449] on button "Placez cette opportunité dans la file d'attente" at bounding box center [606, 451] width 684 height 27
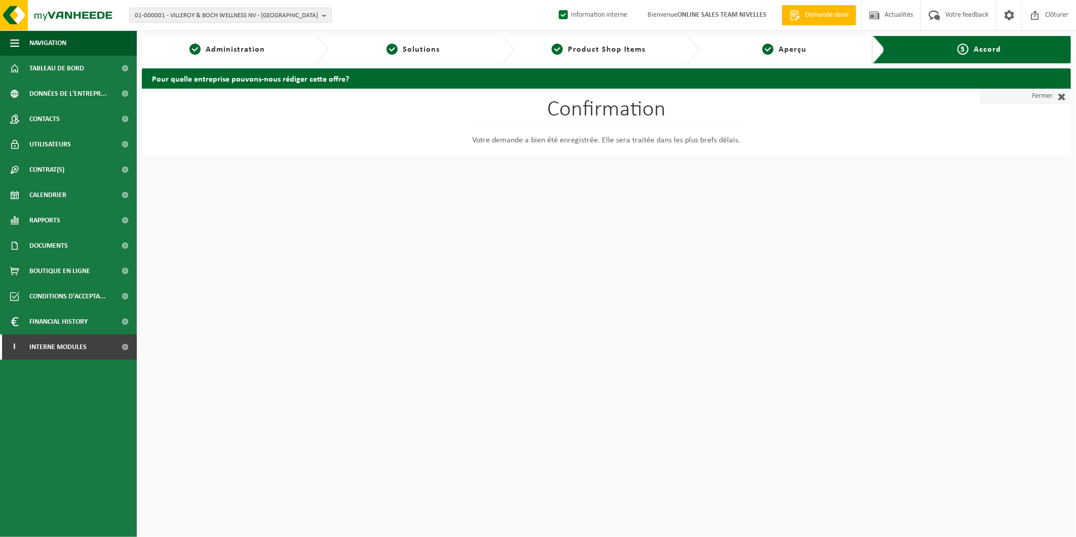
click at [1024, 96] on link "Fermer" at bounding box center [1024, 96] width 91 height 15
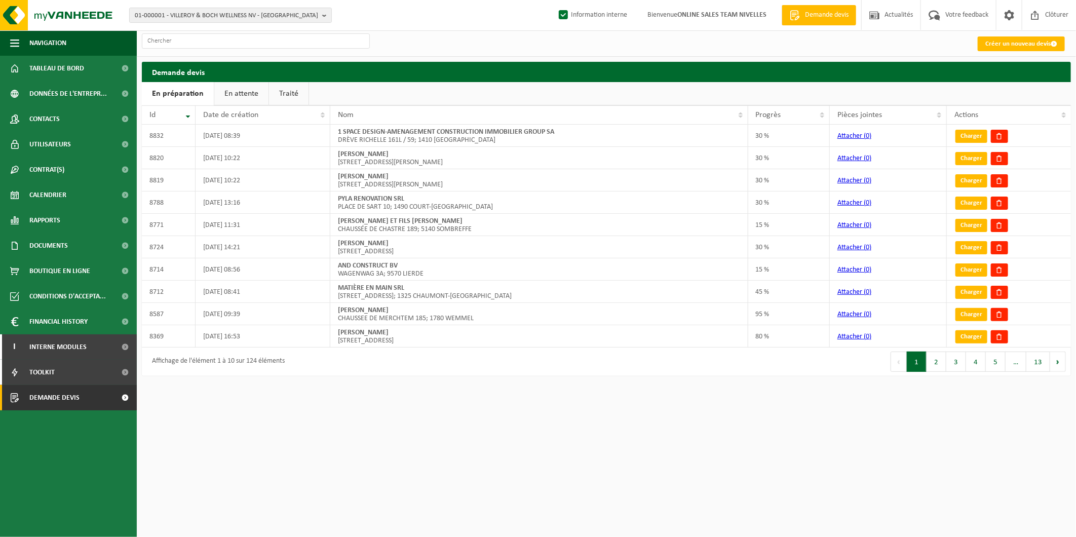
click at [252, 96] on link "En attente" at bounding box center [241, 93] width 54 height 23
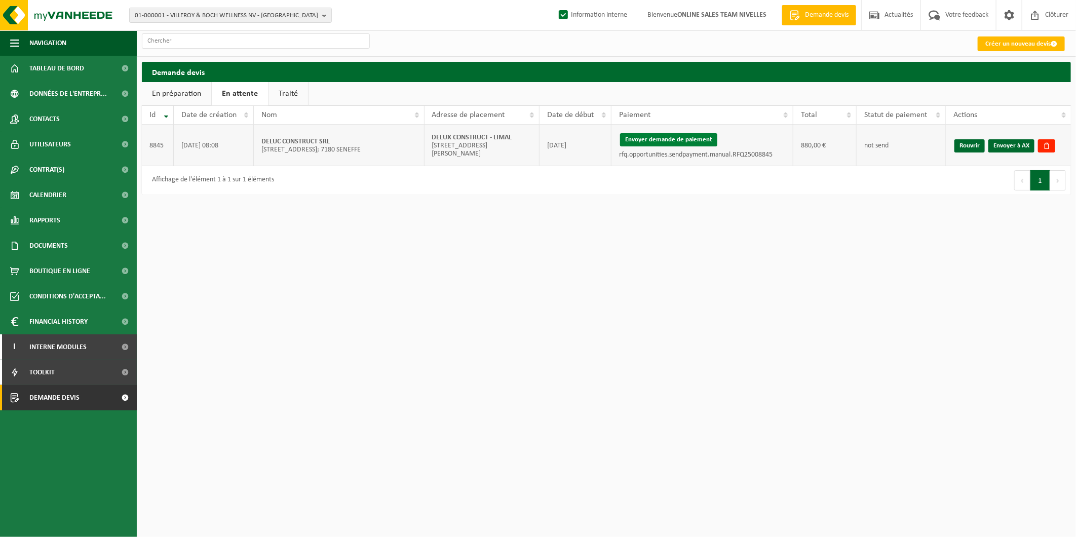
click at [695, 142] on button "Envoyer demande de paiement" at bounding box center [668, 139] width 97 height 13
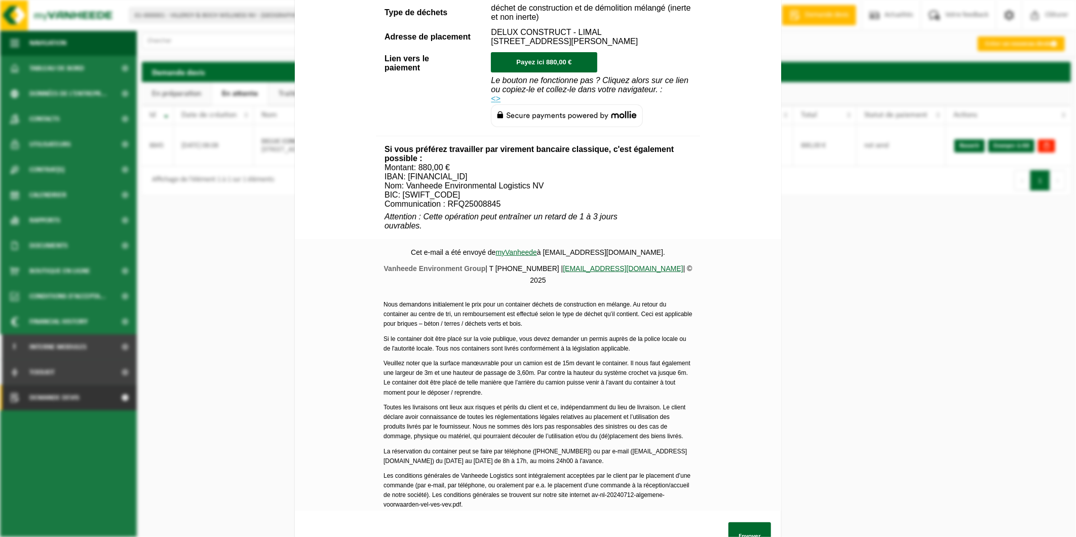
scroll to position [305, 0]
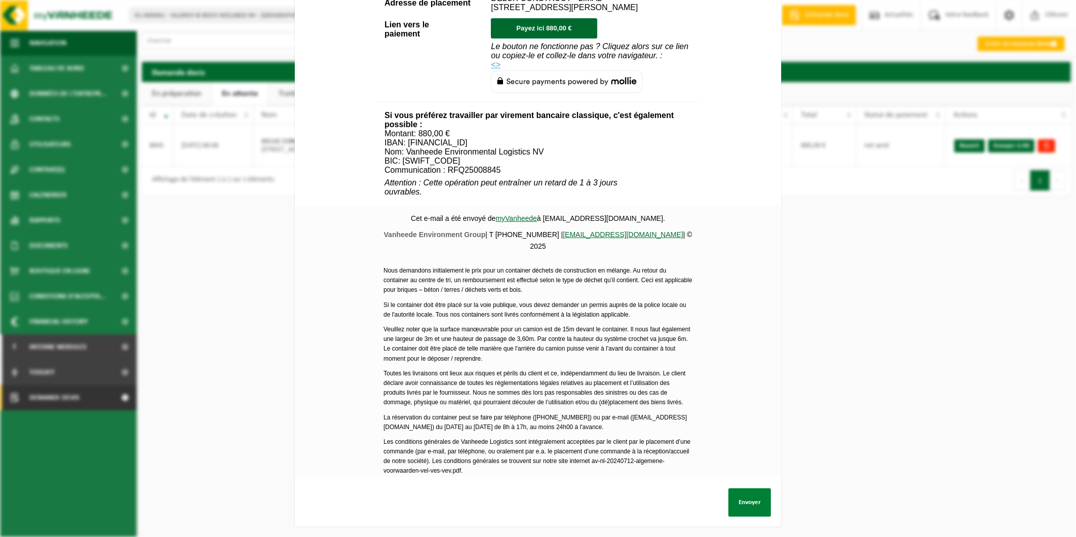
click at [751, 493] on button "Envoyer" at bounding box center [749, 502] width 43 height 28
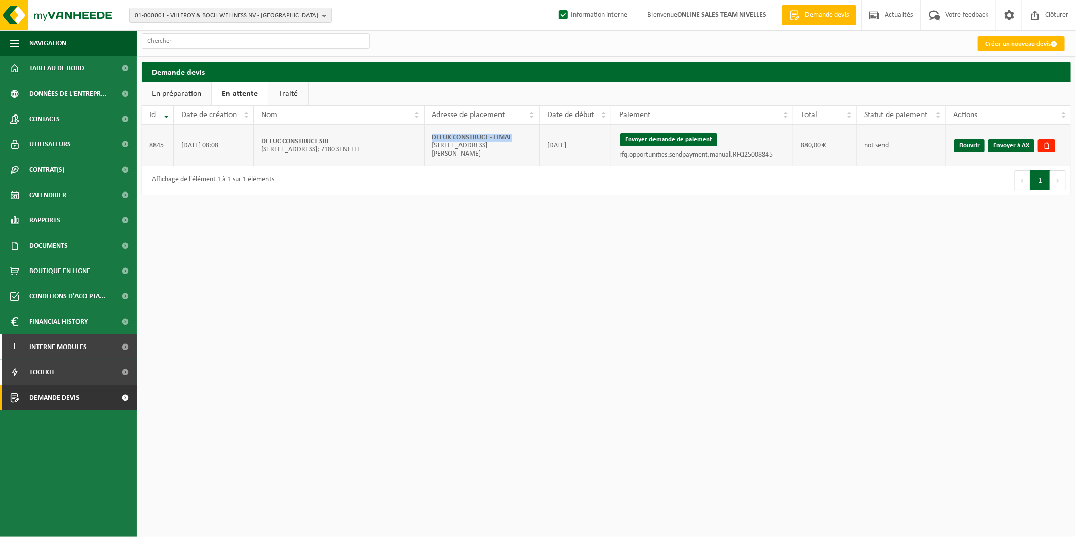
drag, startPoint x: 519, startPoint y: 141, endPoint x: 428, endPoint y: 144, distance: 90.7
click at [428, 144] on td "DELUX CONSTRUCT - LIMAL Rue Arthur Ardy 39; 1300 LIMAL" at bounding box center [481, 146] width 115 height 42
copy strong "DELUX CONSTRUCT - LIMAL"
click at [964, 145] on link "Rouvrir" at bounding box center [969, 145] width 30 height 13
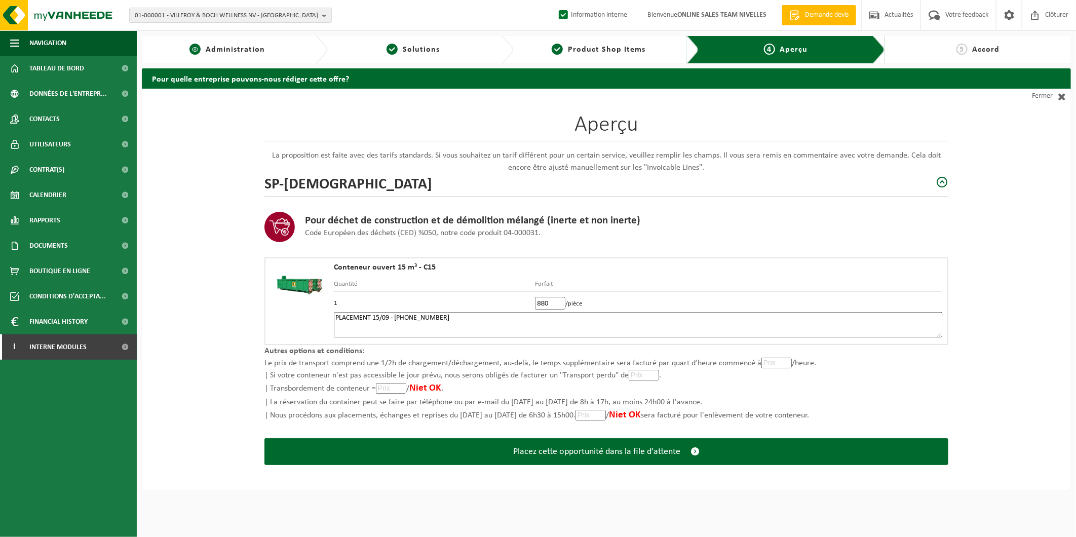
click at [256, 53] on span "Administration" at bounding box center [235, 50] width 59 height 8
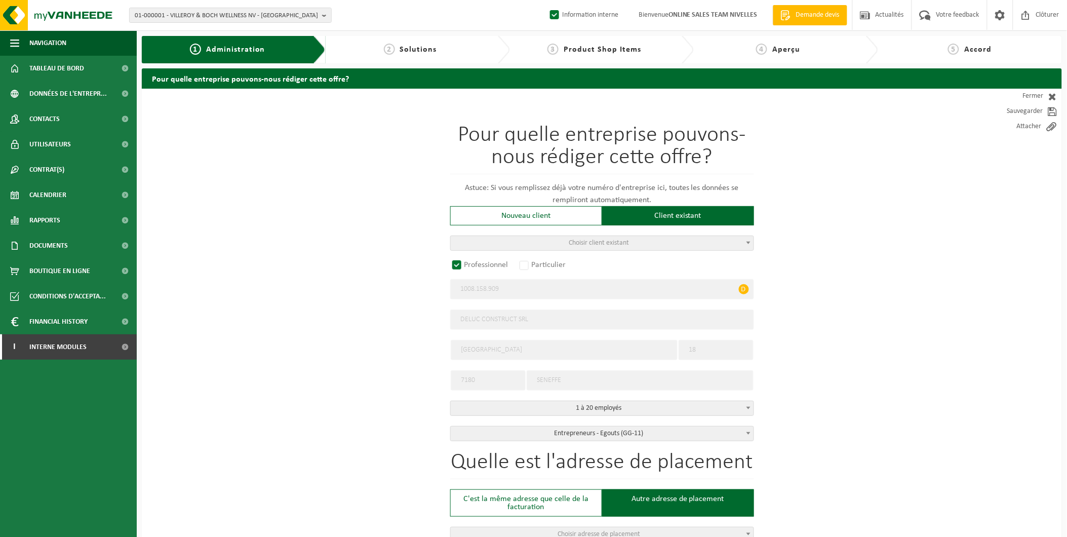
radio input "false"
select select
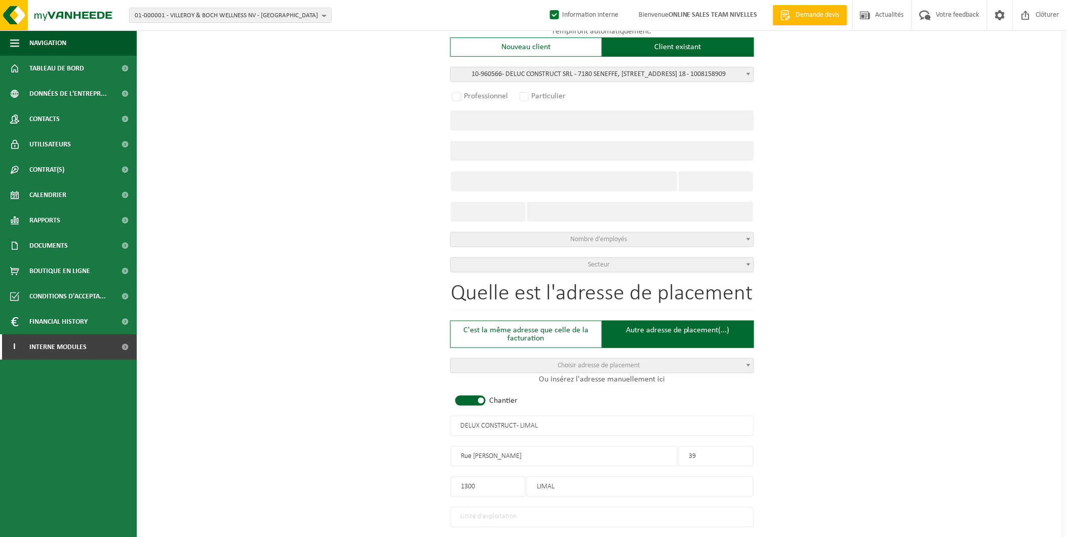
radio input "true"
select select "149507"
type input "1008.158.909"
type input "DELUC CONSTRUCT SRL"
type input "AVENUE DE LA MOTTE BARAFFE"
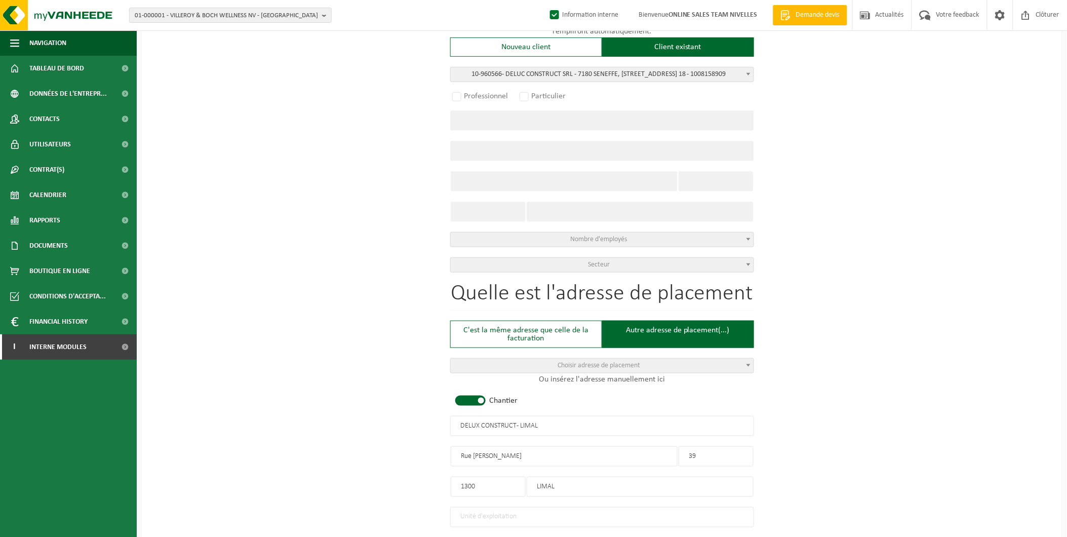
type input "18"
type input "7180"
type input "SENEFFE"
select select
select select "D"
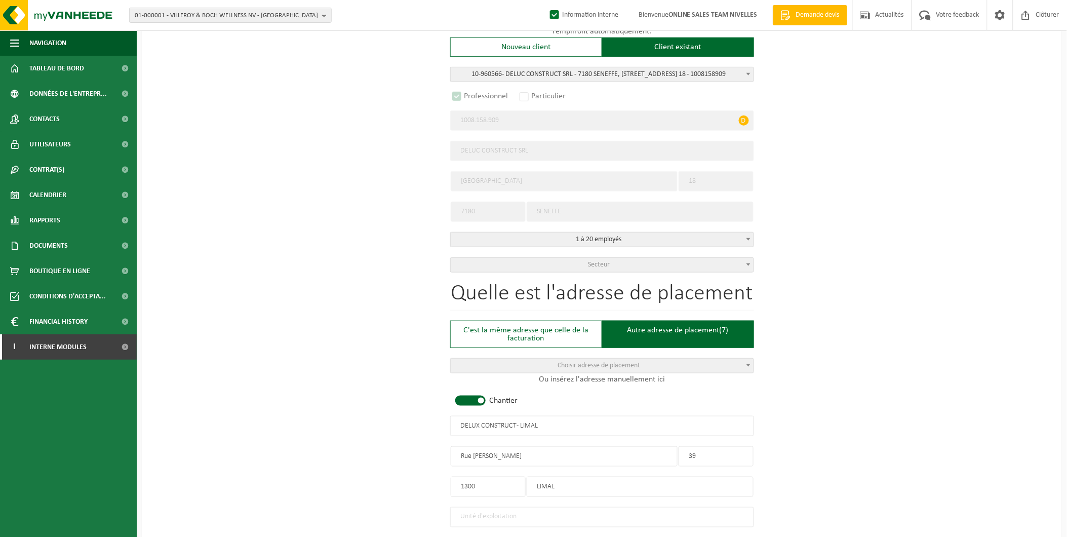
select select
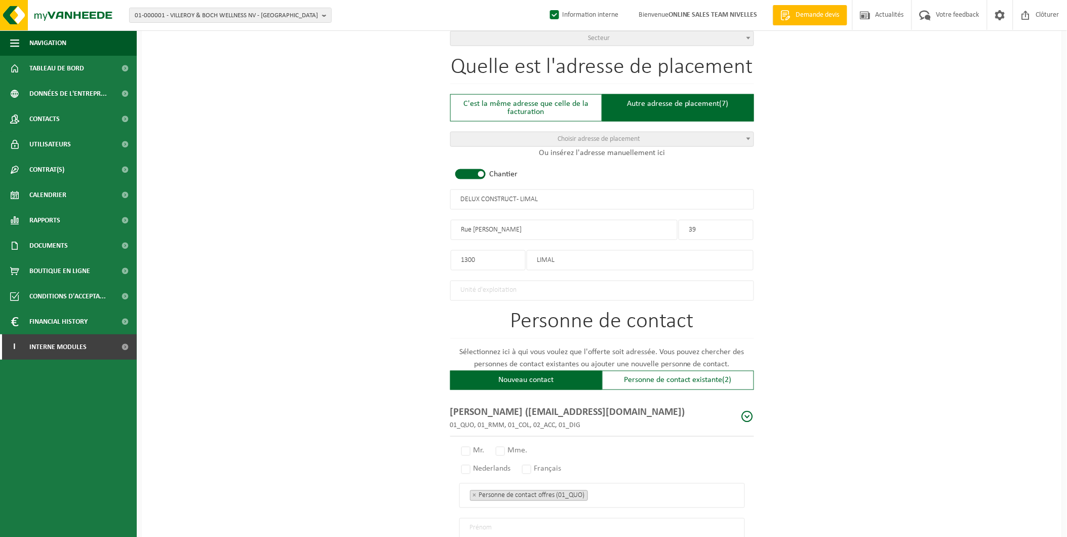
scroll to position [450, 0]
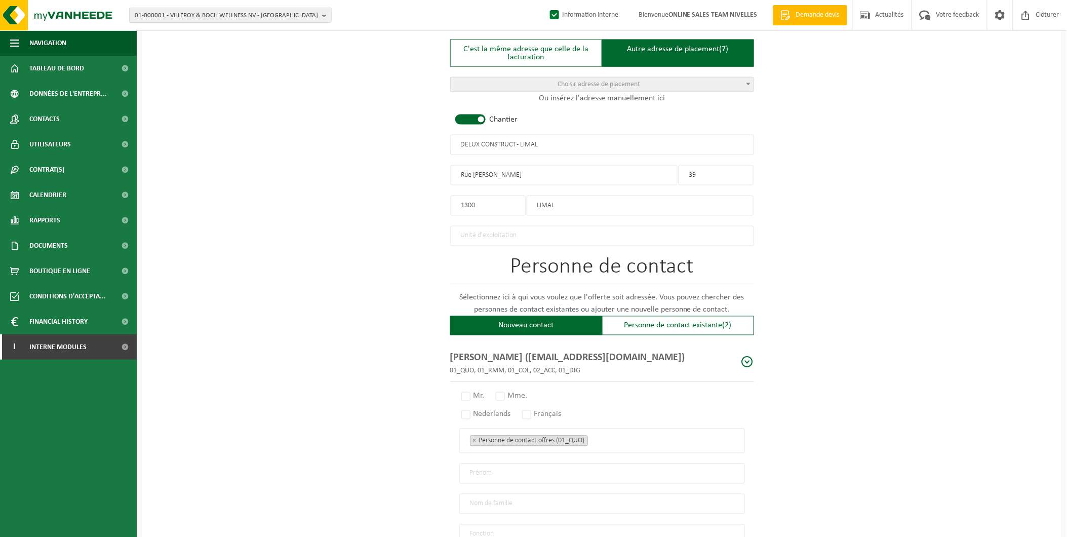
drag, startPoint x: 475, startPoint y: 140, endPoint x: 545, endPoint y: 147, distance: 70.8
click at [475, 140] on input "DELUX CONSTRUCT - LIMAL" at bounding box center [602, 145] width 304 height 20
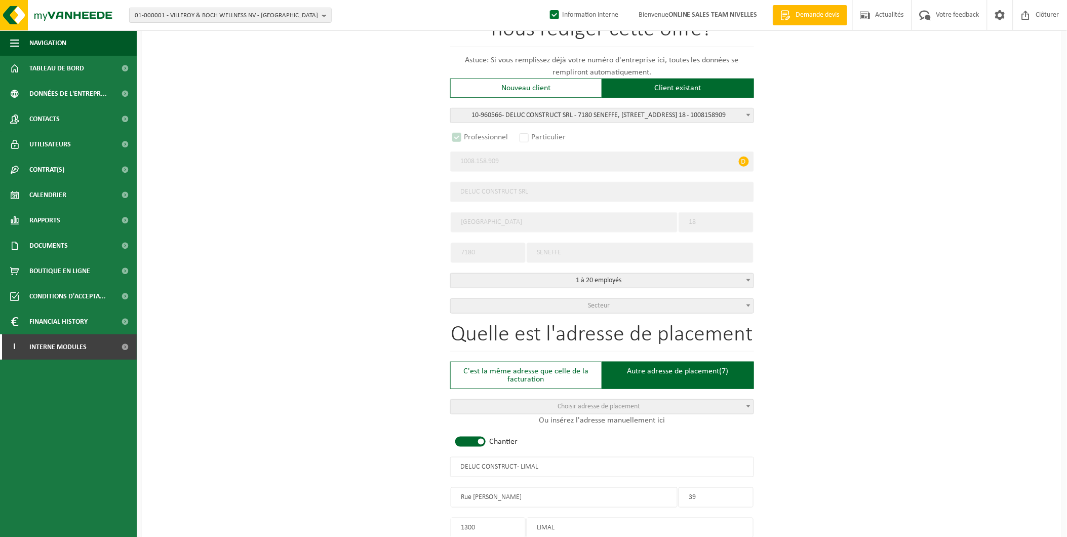
scroll to position [0, 0]
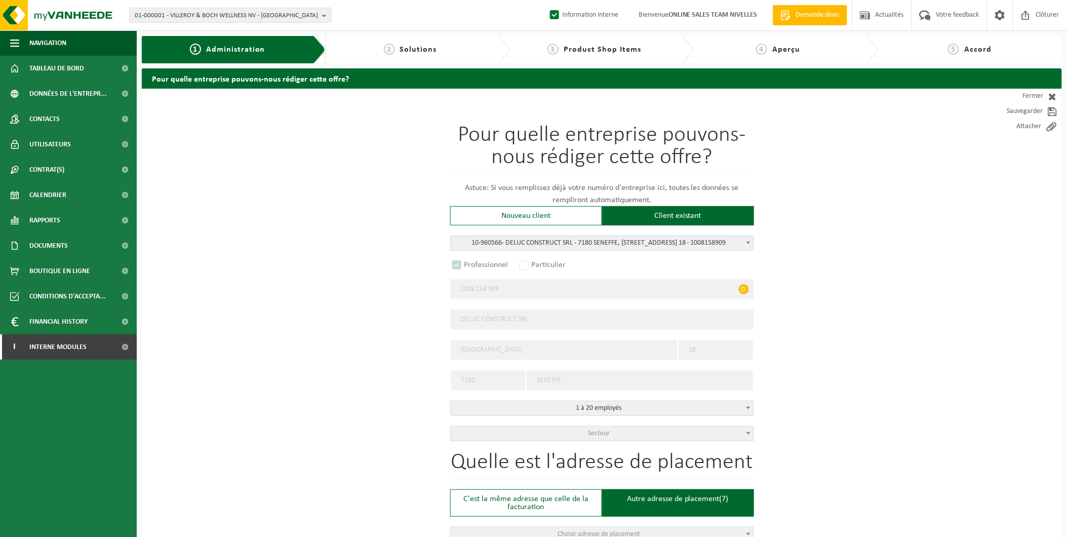
type input "DELUC CONSTRUCT - LIMAL"
click at [971, 46] on span "Accord" at bounding box center [977, 50] width 27 height 8
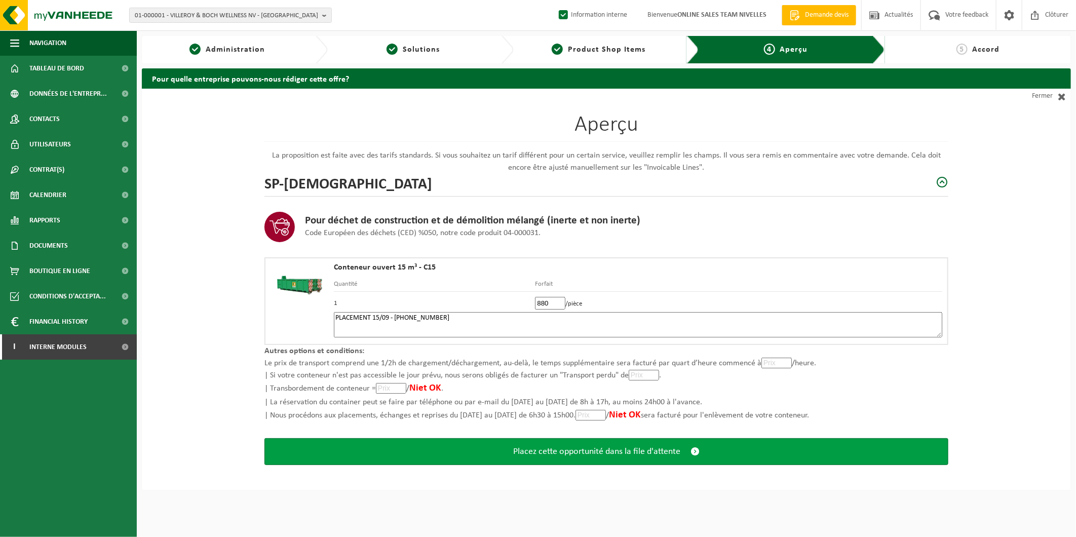
click at [666, 456] on button "Placez cette opportunité dans la file d'attente" at bounding box center [606, 451] width 684 height 27
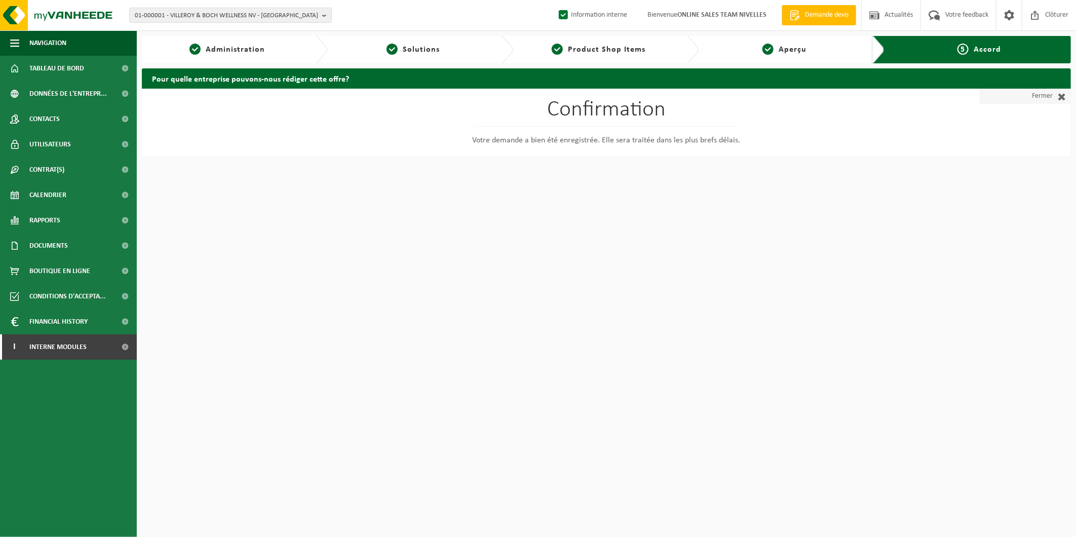
click at [1053, 93] on span at bounding box center [1058, 96] width 13 height 10
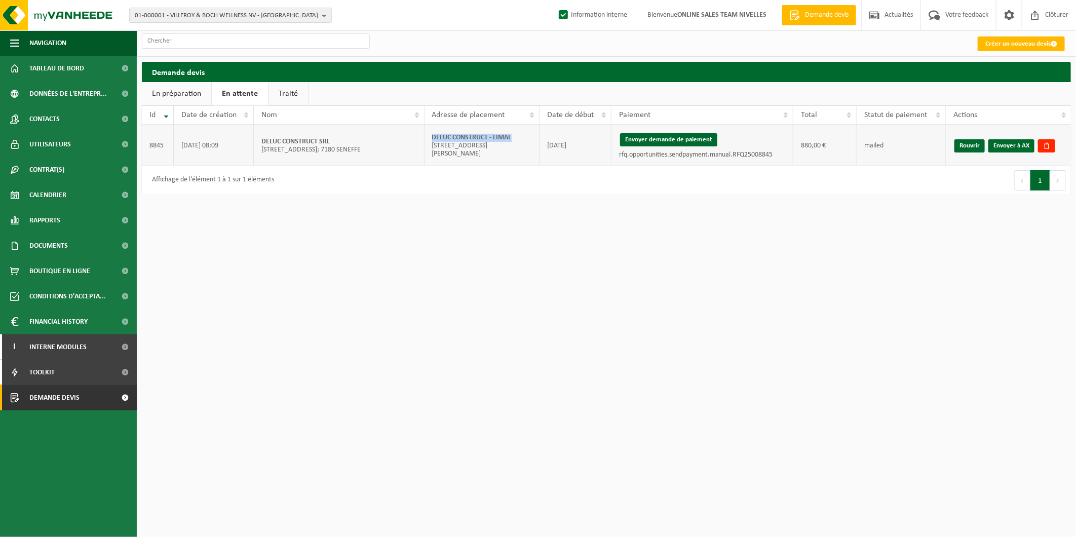
drag, startPoint x: 514, startPoint y: 141, endPoint x: 430, endPoint y: 139, distance: 83.1
click at [430, 139] on td "DELUC CONSTRUCT - LIMAL [STREET_ADDRESS][PERSON_NAME]" at bounding box center [481, 146] width 115 height 42
copy strong "DELUC CONSTRUCT - LIMAL"
click at [1016, 144] on link "Envoyer à AX" at bounding box center [1011, 145] width 46 height 13
click at [953, 334] on html "01-000001 - VILLEROY & BOCH WELLNESS NV - [GEOGRAPHIC_DATA] 01-000001 - VILLERO…" at bounding box center [538, 268] width 1076 height 537
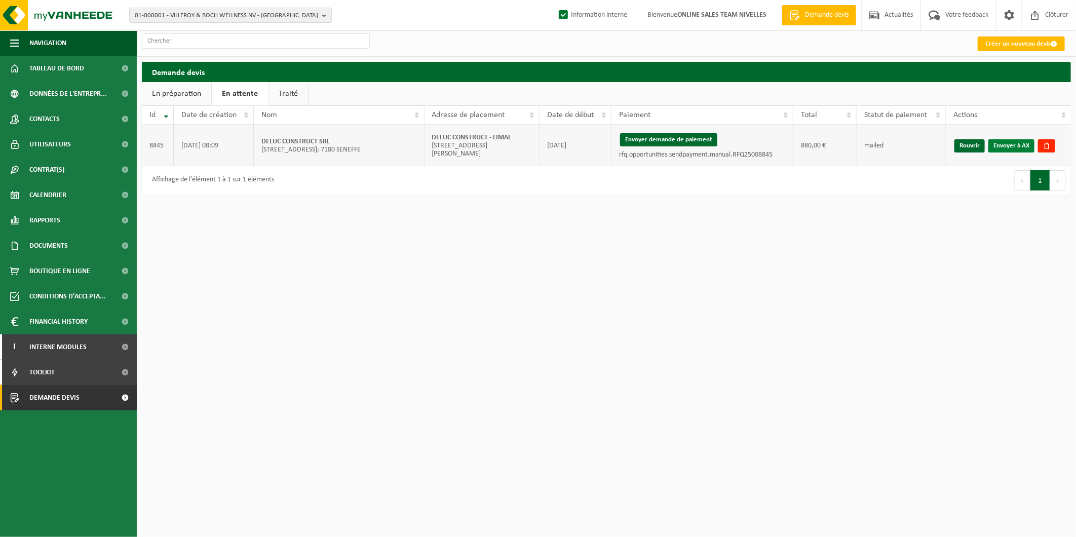
click at [1009, 148] on link "Envoyer à AX" at bounding box center [1011, 145] width 46 height 13
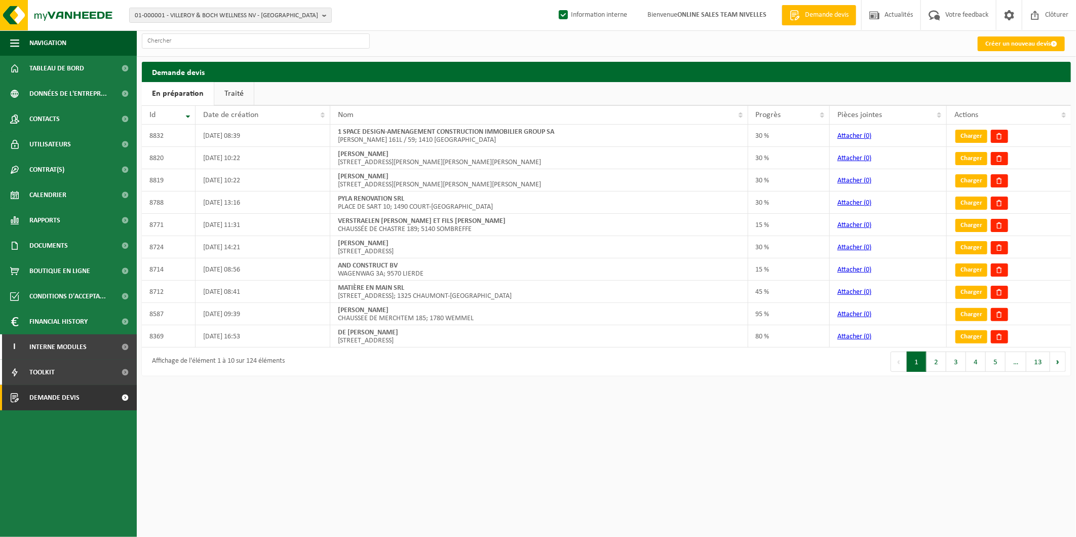
click at [233, 90] on link "Traité" at bounding box center [234, 93] width 40 height 23
